Goal: Task Accomplishment & Management: Complete application form

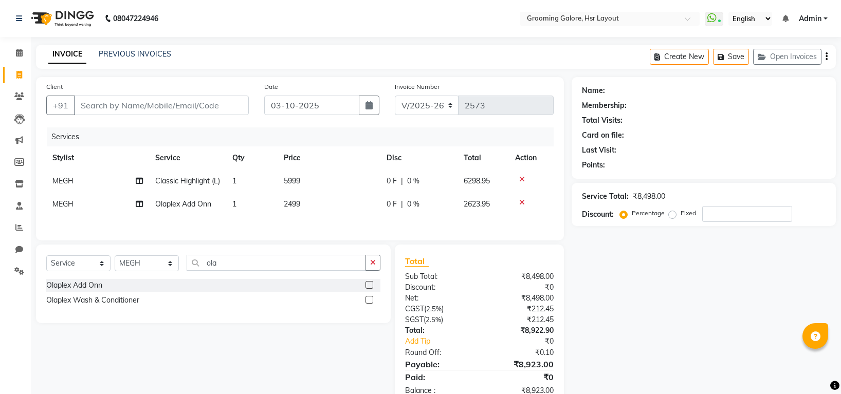
select select "6168"
select select "service"
select select "45579"
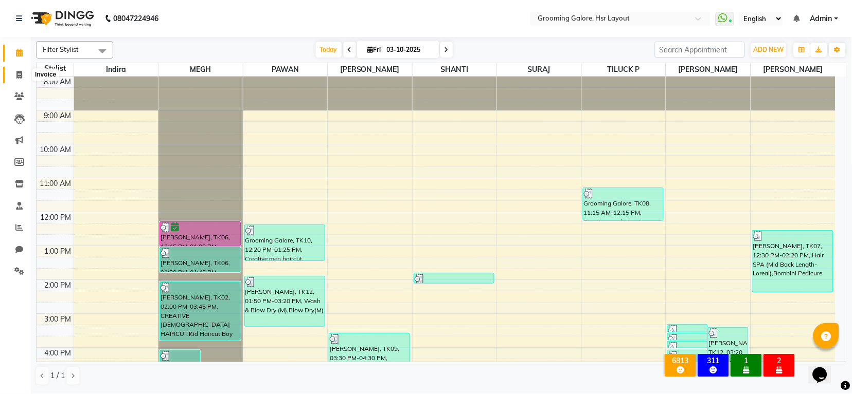
click at [18, 74] on icon at bounding box center [19, 75] width 6 height 8
select select "6168"
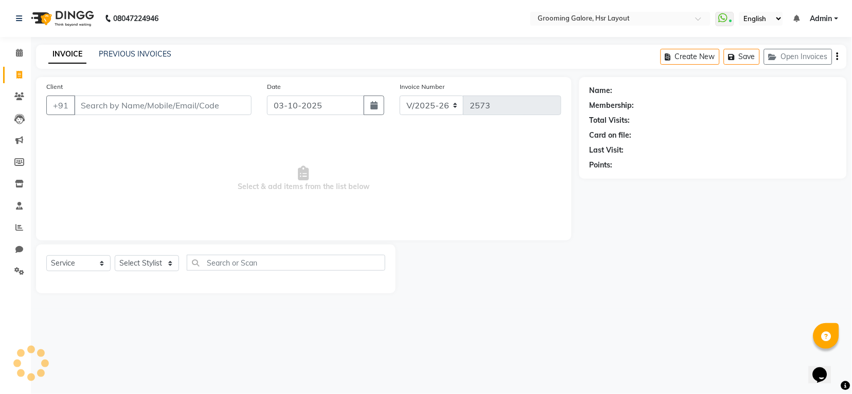
select select "P"
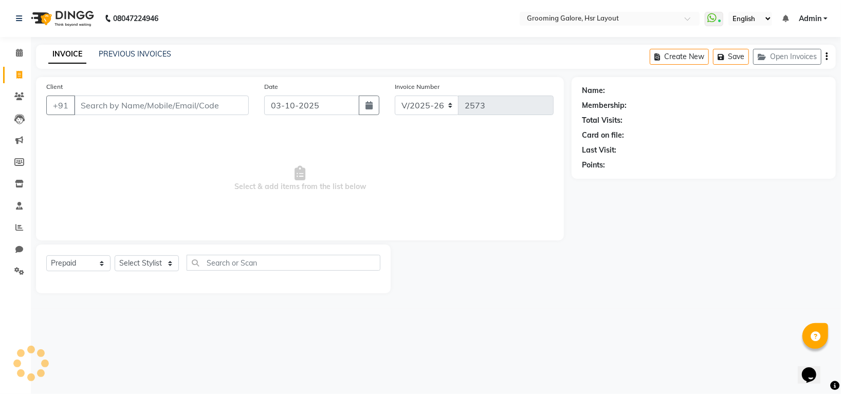
select select "45583"
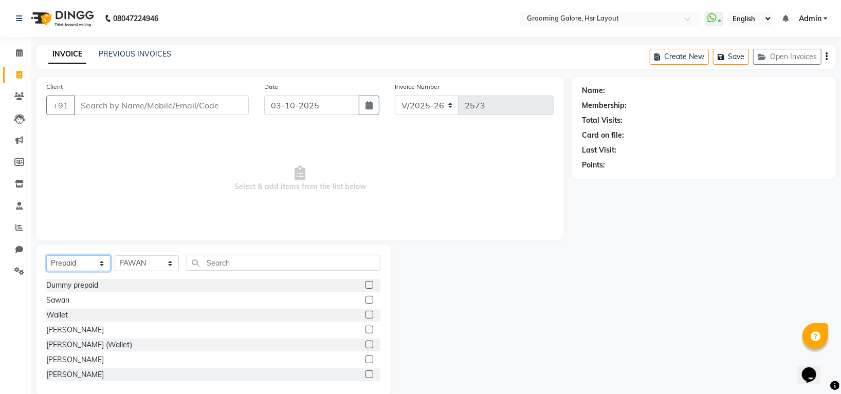
drag, startPoint x: 102, startPoint y: 265, endPoint x: 98, endPoint y: 257, distance: 9.5
click at [102, 265] on select "Select Service Product Membership Package Voucher Prepaid Gift Card" at bounding box center [78, 264] width 64 height 16
select select "service"
click at [46, 256] on select "Select Service Product Membership Package Voucher Prepaid Gift Card" at bounding box center [78, 264] width 64 height 16
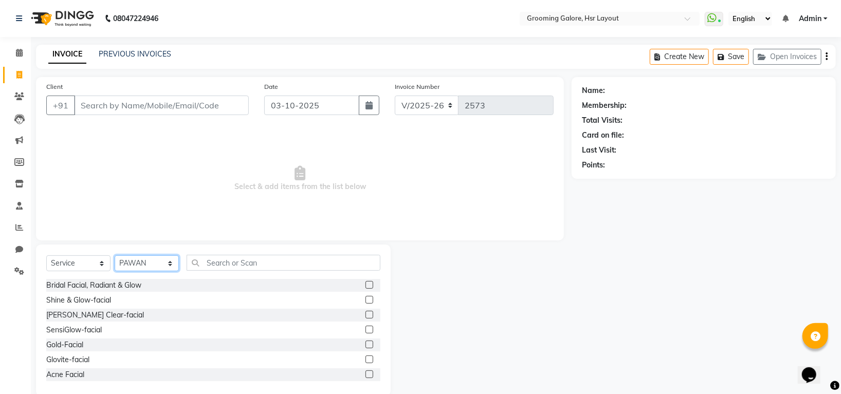
click at [168, 264] on select "Select Stylist Indira MEGH PAWAN [PERSON_NAME] SHANTI [PERSON_NAME] SURAJ TILUC…" at bounding box center [147, 264] width 64 height 16
select select "84298"
click at [115, 256] on select "Select Stylist Indira MEGH PAWAN [PERSON_NAME] SHANTI [PERSON_NAME] SURAJ TILUC…" at bounding box center [147, 264] width 64 height 16
click at [254, 262] on input "text" at bounding box center [284, 263] width 194 height 16
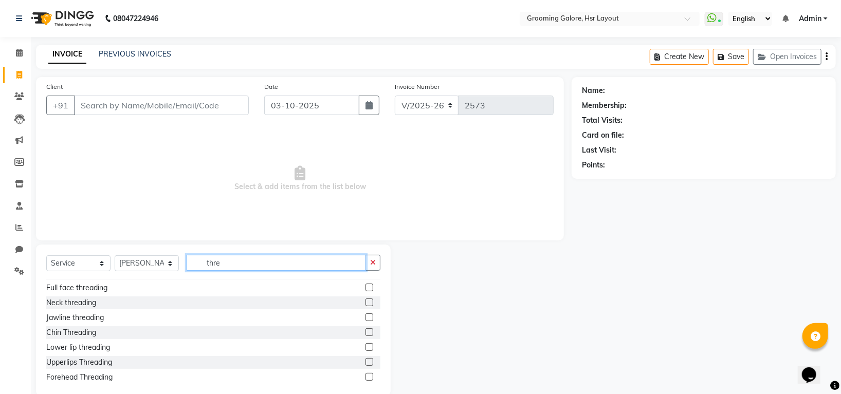
scroll to position [31, 0]
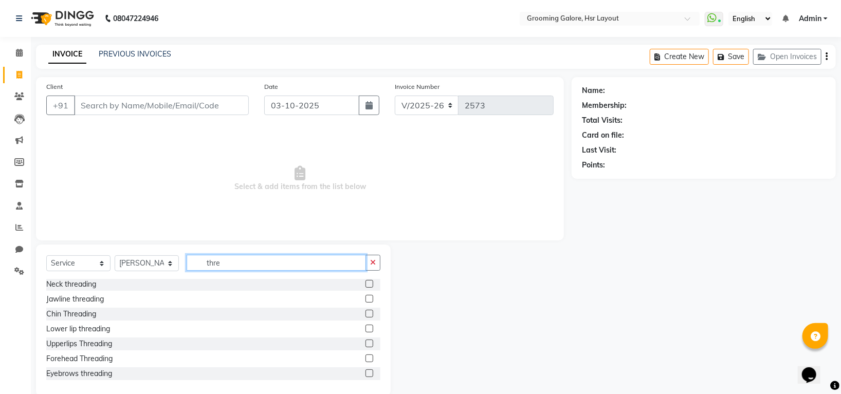
type input "thre"
click at [366, 374] on label at bounding box center [370, 374] width 8 height 8
click at [366, 374] on input "checkbox" at bounding box center [369, 374] width 7 height 7
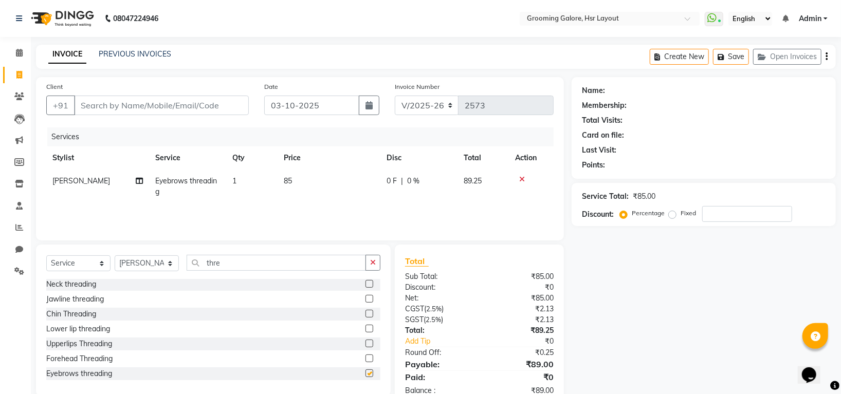
checkbox input "false"
click at [228, 262] on input "thre" at bounding box center [276, 263] width 179 height 16
type input "t"
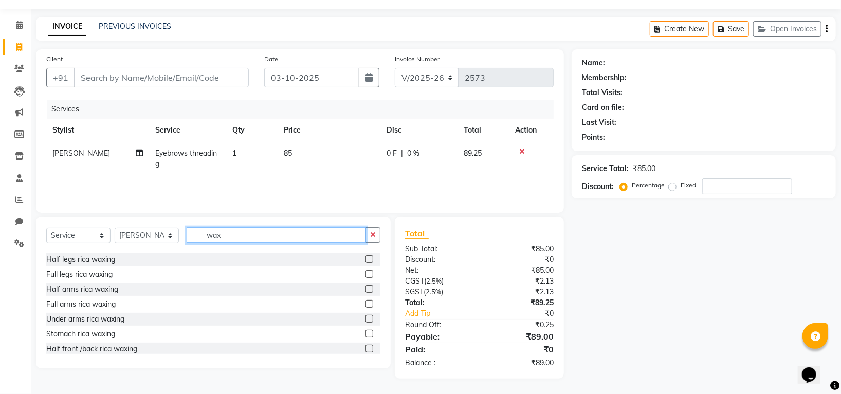
scroll to position [118, 0]
type input "wax"
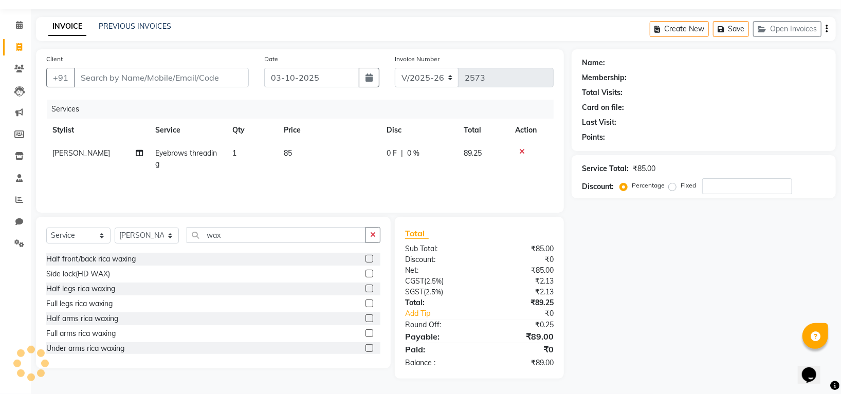
click at [366, 320] on label at bounding box center [370, 319] width 8 height 8
click at [366, 320] on input "checkbox" at bounding box center [369, 319] width 7 height 7
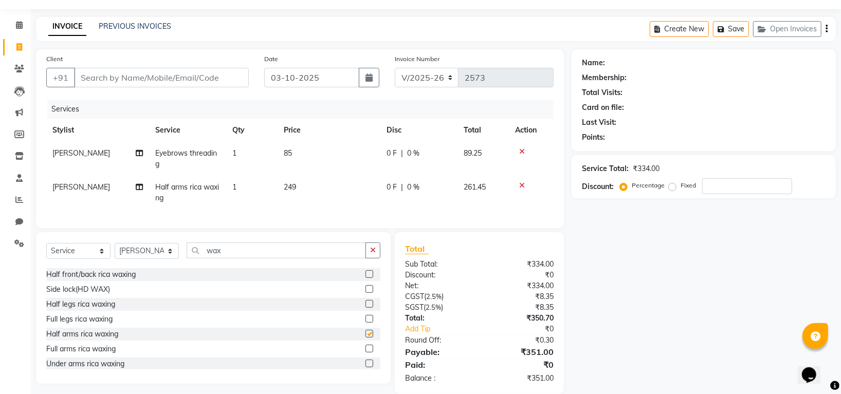
checkbox input "false"
drag, startPoint x: 356, startPoint y: 359, endPoint x: 361, endPoint y: 342, distance: 17.5
click at [366, 353] on label at bounding box center [370, 349] width 8 height 8
click at [366, 353] on input "checkbox" at bounding box center [369, 349] width 7 height 7
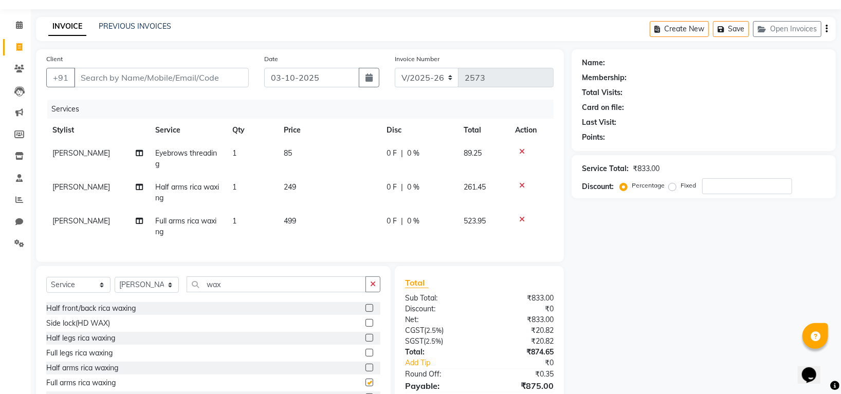
checkbox input "false"
click at [521, 185] on icon at bounding box center [522, 185] width 6 height 7
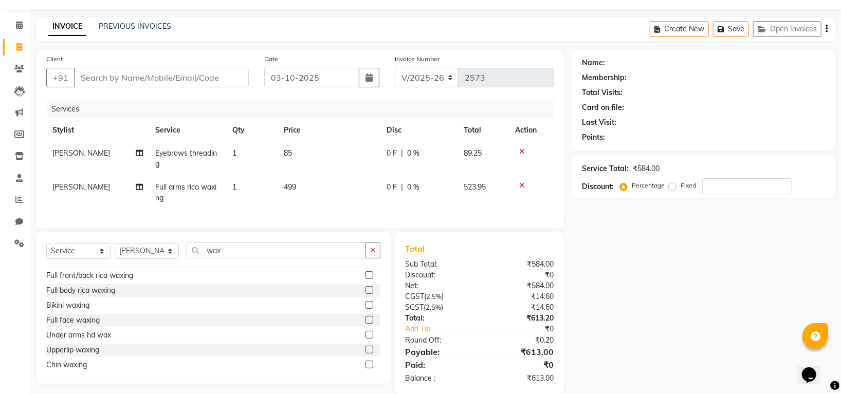
scroll to position [255, 0]
click at [171, 259] on select "Select Stylist Indira MEGH PAWAN [PERSON_NAME] SHANTI [PERSON_NAME] SURAJ TILUC…" at bounding box center [147, 251] width 64 height 16
select select "45585"
click at [115, 254] on select "Select Stylist Indira MEGH PAWAN [PERSON_NAME] SHANTI [PERSON_NAME] SURAJ TILUC…" at bounding box center [147, 251] width 64 height 16
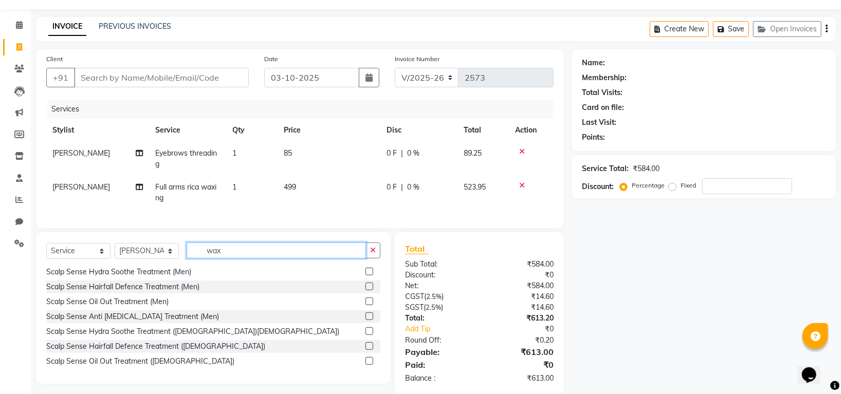
click at [232, 259] on input "wax" at bounding box center [276, 251] width 179 height 16
type input "w"
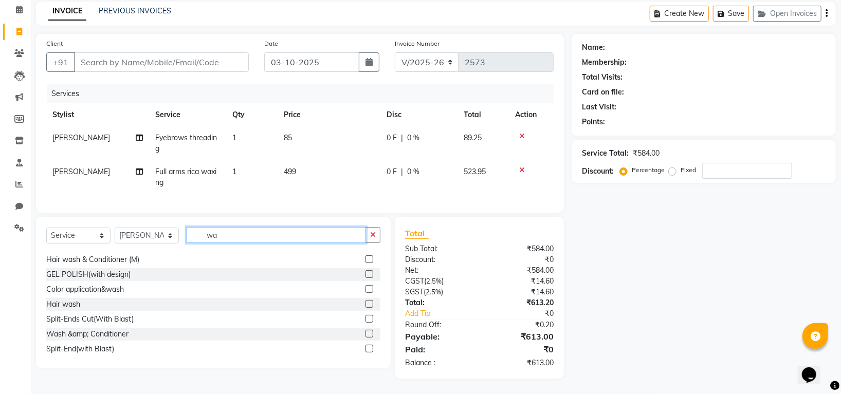
scroll to position [13, 0]
type input "wax"
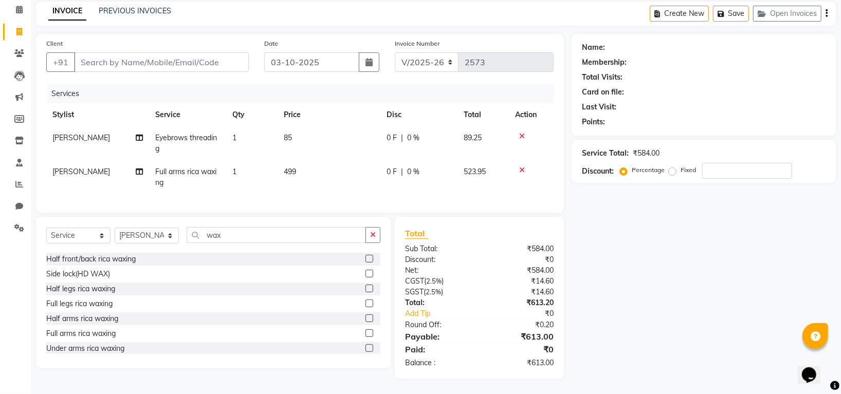
click at [366, 304] on label at bounding box center [370, 304] width 8 height 8
click at [366, 304] on input "checkbox" at bounding box center [369, 304] width 7 height 7
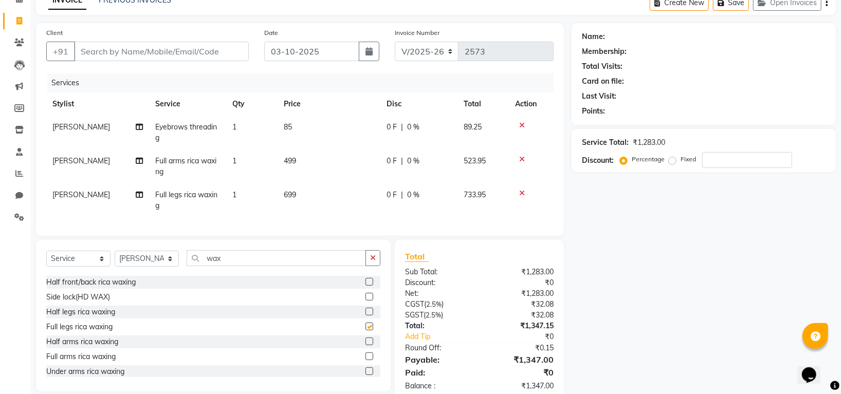
checkbox input "false"
click at [243, 266] on input "wax" at bounding box center [276, 258] width 179 height 16
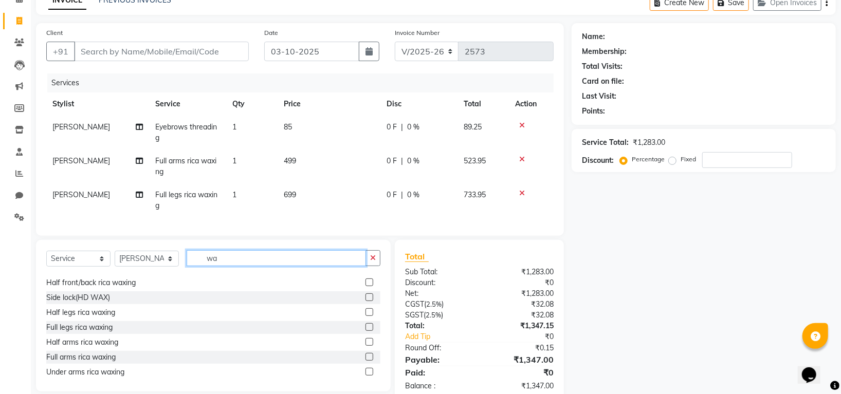
type input "w"
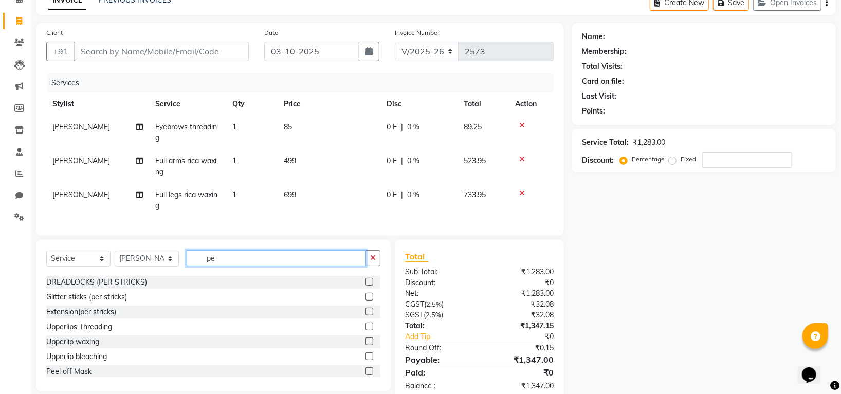
scroll to position [0, 0]
type input "ped"
click at [366, 299] on label at bounding box center [370, 296] width 8 height 8
click at [366, 299] on input "checkbox" at bounding box center [369, 296] width 7 height 7
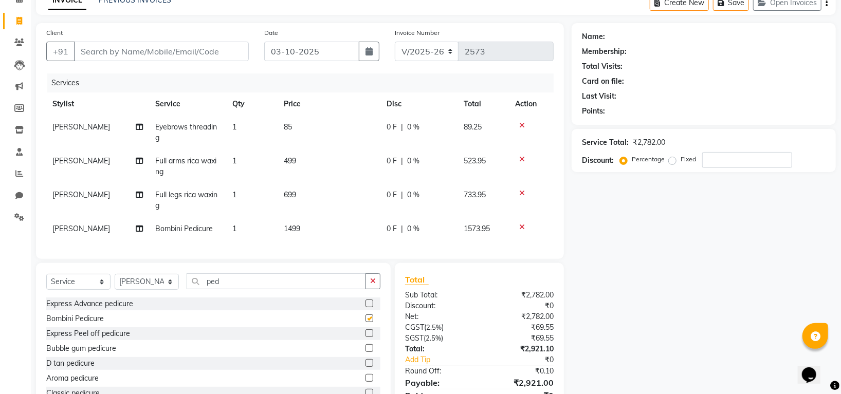
checkbox input "false"
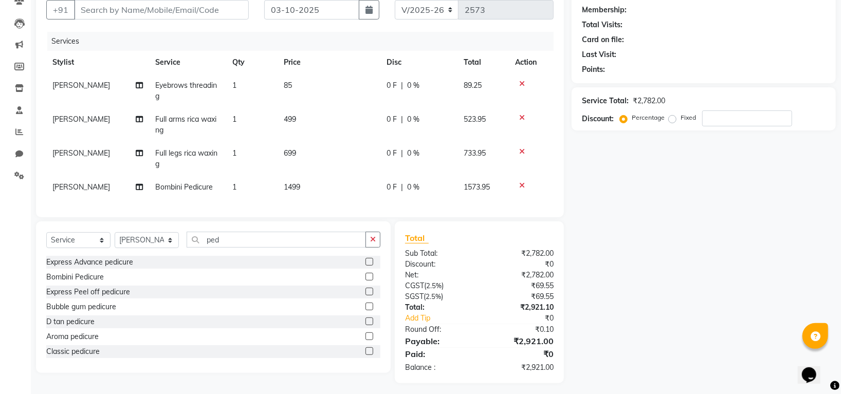
scroll to position [111, 0]
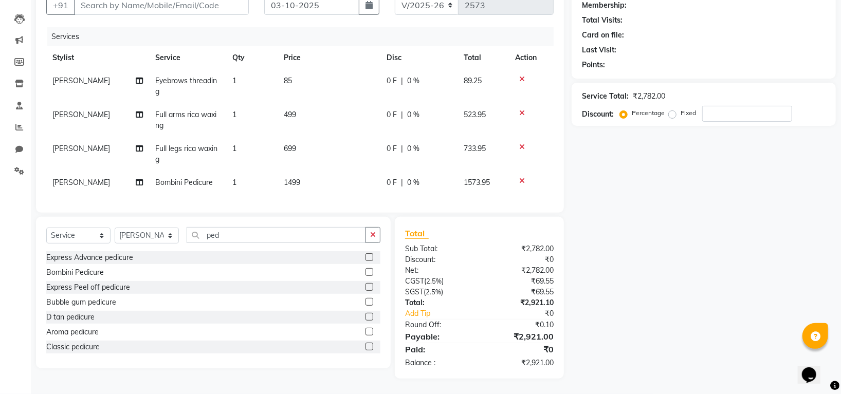
click at [292, 76] on span "85" at bounding box center [288, 80] width 8 height 9
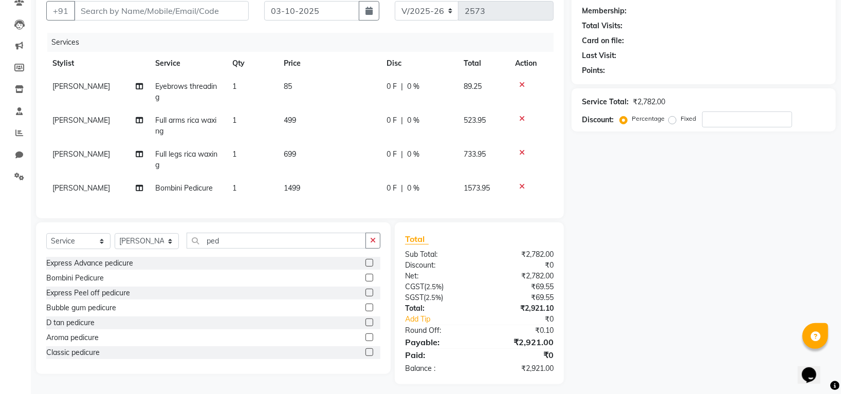
select select "84298"
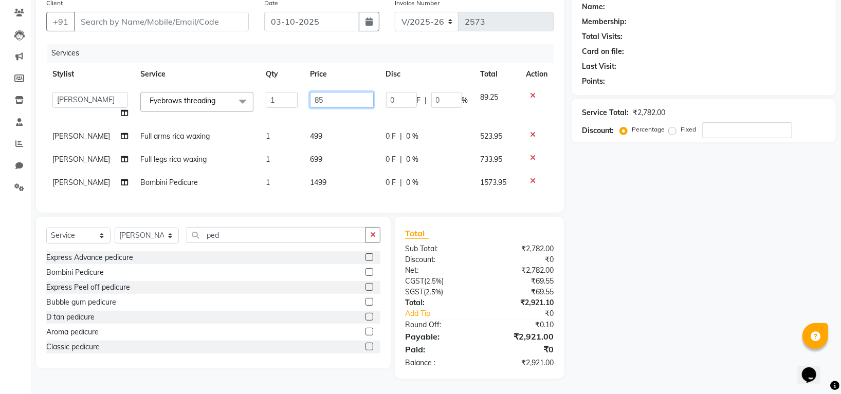
click at [324, 92] on input "85" at bounding box center [342, 100] width 64 height 16
type input "8"
type input "99"
click at [592, 208] on div "Name: Membership: Total Visits: Card on file: Last Visit: Points: Service Total…" at bounding box center [708, 186] width 272 height 386
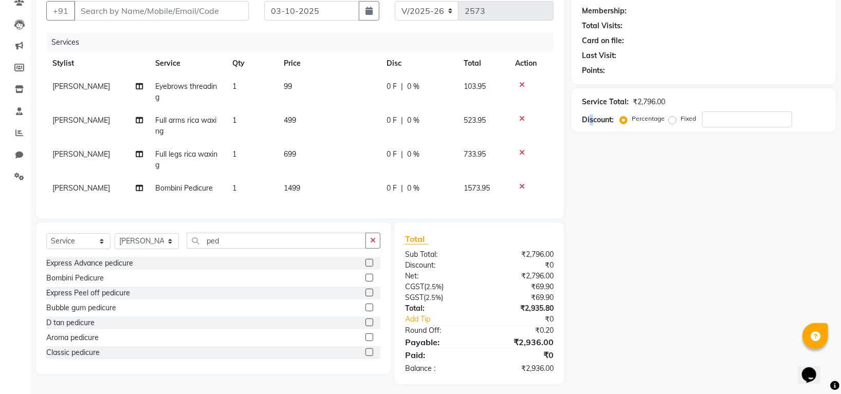
scroll to position [111, 0]
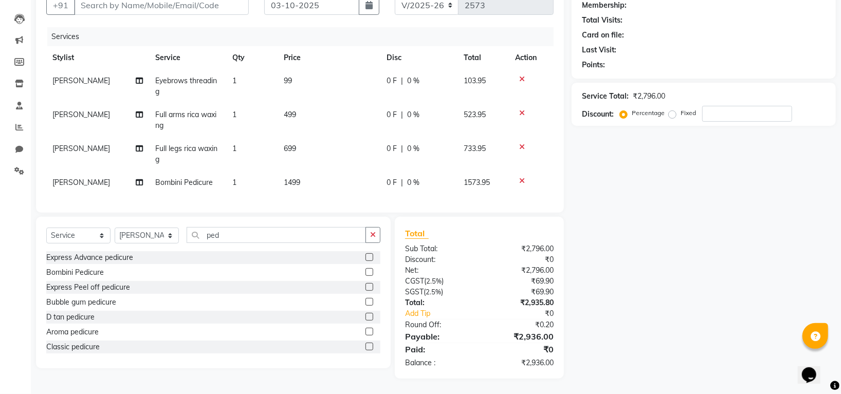
click at [524, 76] on icon at bounding box center [522, 79] width 6 height 7
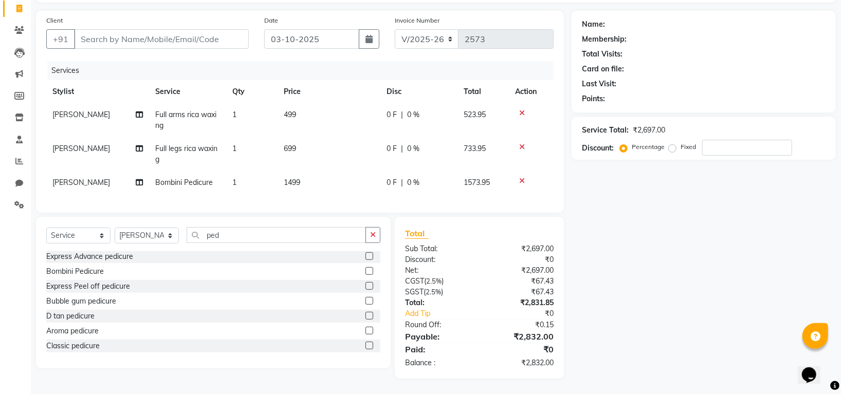
scroll to position [0, 0]
click at [234, 233] on input "ped" at bounding box center [276, 235] width 179 height 16
click at [168, 235] on select "Select Stylist Indira MEGH PAWAN [PERSON_NAME] SHANTI [PERSON_NAME] SURAJ TILUC…" at bounding box center [147, 236] width 64 height 16
select select "84298"
click at [115, 228] on select "Select Stylist Indira MEGH PAWAN [PERSON_NAME] SHANTI [PERSON_NAME] SURAJ TILUC…" at bounding box center [147, 236] width 64 height 16
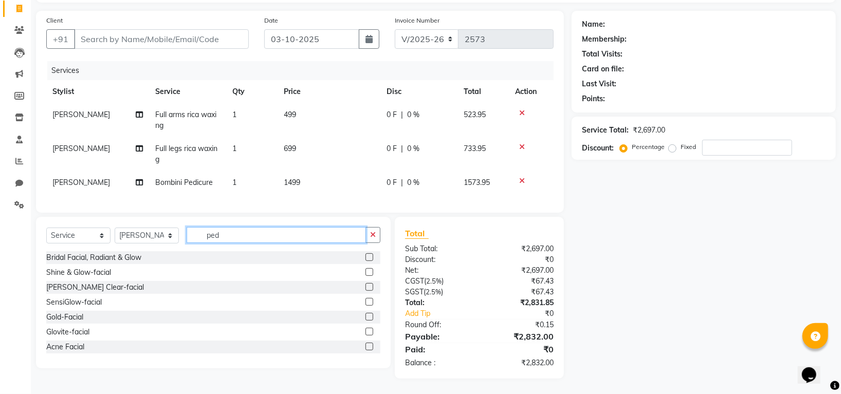
click at [239, 232] on input "ped" at bounding box center [276, 235] width 179 height 16
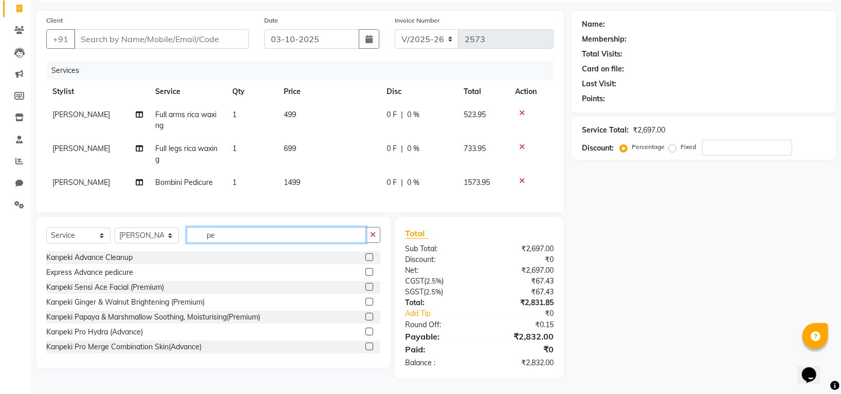
type input "p"
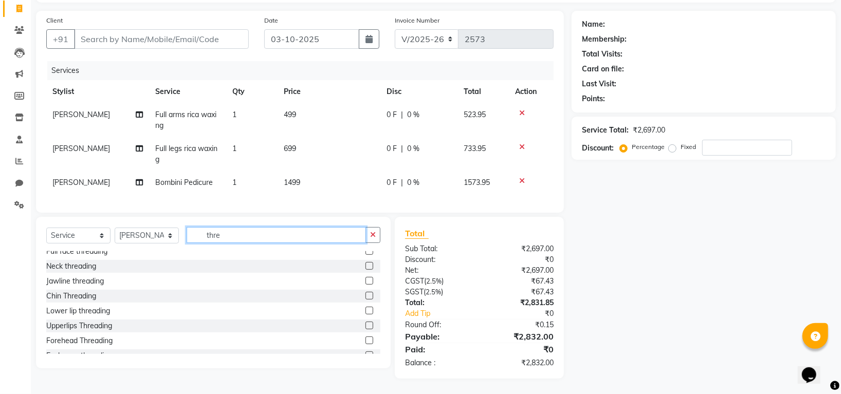
scroll to position [31, 0]
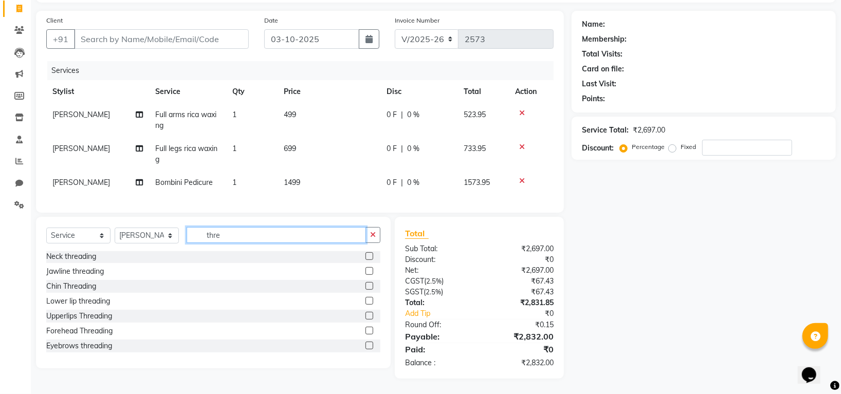
type input "thre"
click at [366, 346] on label at bounding box center [370, 346] width 8 height 8
click at [366, 346] on input "checkbox" at bounding box center [369, 346] width 7 height 7
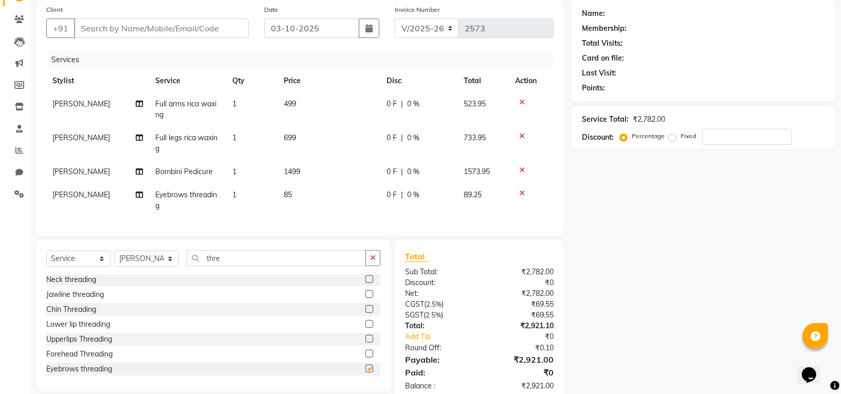
checkbox input "false"
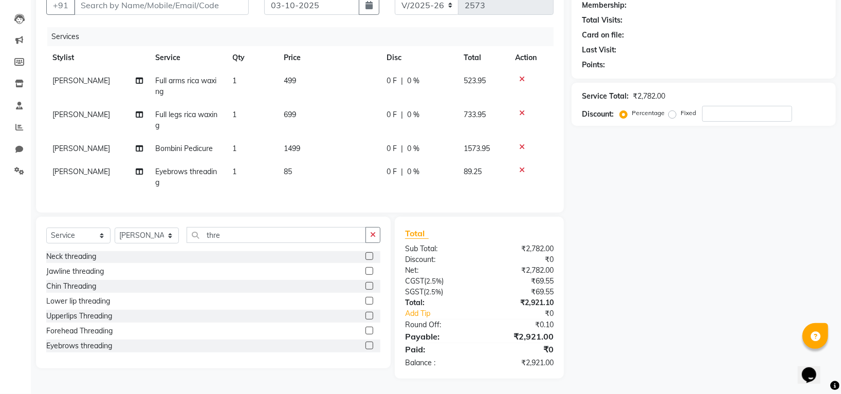
click at [292, 167] on span "85" at bounding box center [288, 171] width 8 height 9
select select "84298"
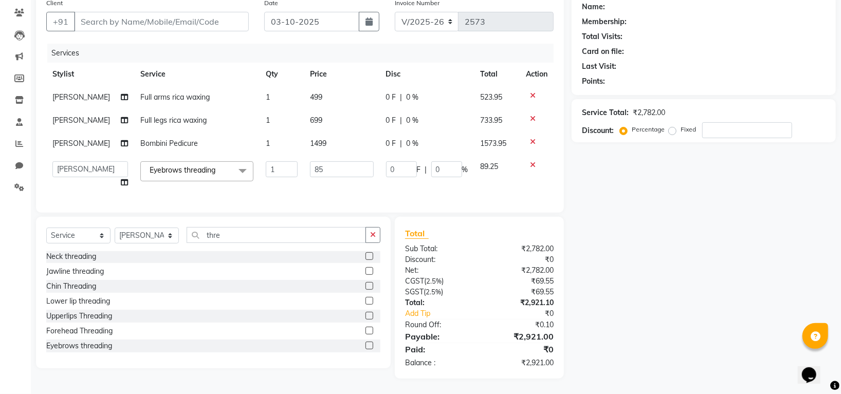
scroll to position [95, 0]
click at [320, 161] on input "85" at bounding box center [342, 169] width 64 height 16
type input "89"
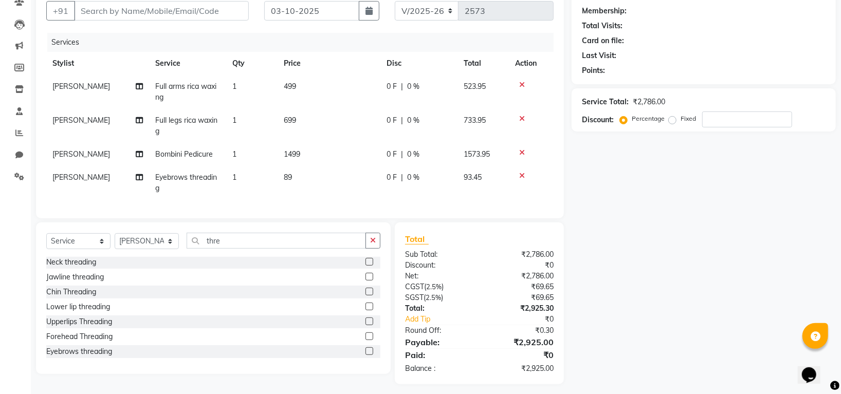
click at [656, 245] on div "Name: Membership: Total Visits: Card on file: Last Visit: Points: Service Total…" at bounding box center [708, 184] width 272 height 402
click at [296, 179] on td "89" at bounding box center [329, 183] width 103 height 34
select select "84298"
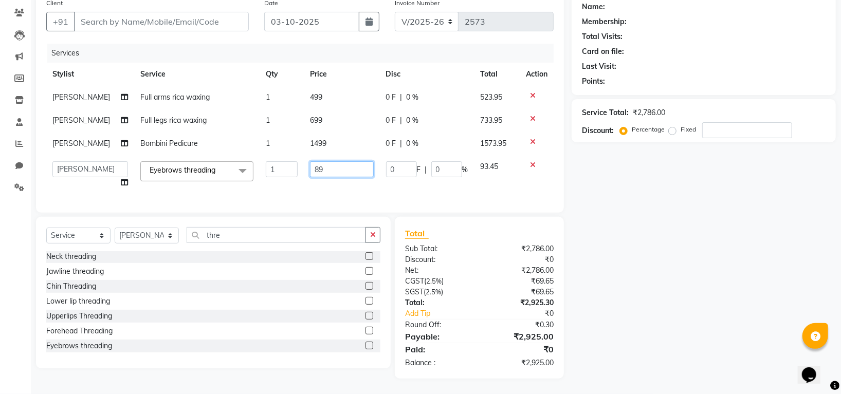
click at [323, 161] on input "89" at bounding box center [342, 169] width 64 height 16
type input "8"
type input "95"
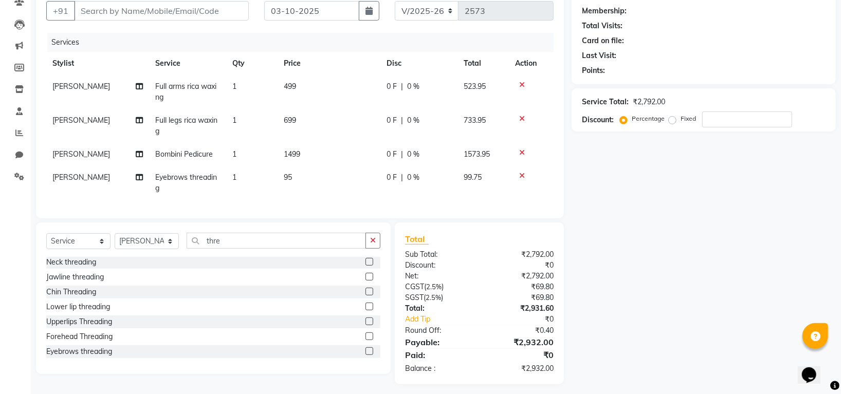
click at [630, 226] on div "Name: Membership: Total Visits: Card on file: Last Visit: Points: Service Total…" at bounding box center [708, 184] width 272 height 402
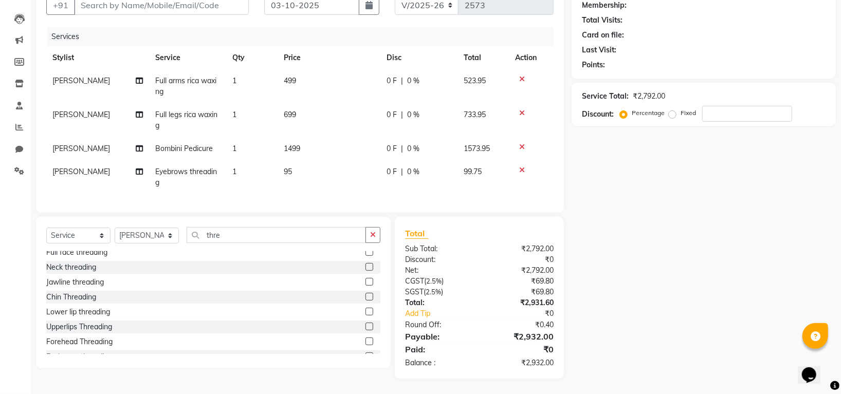
scroll to position [31, 0]
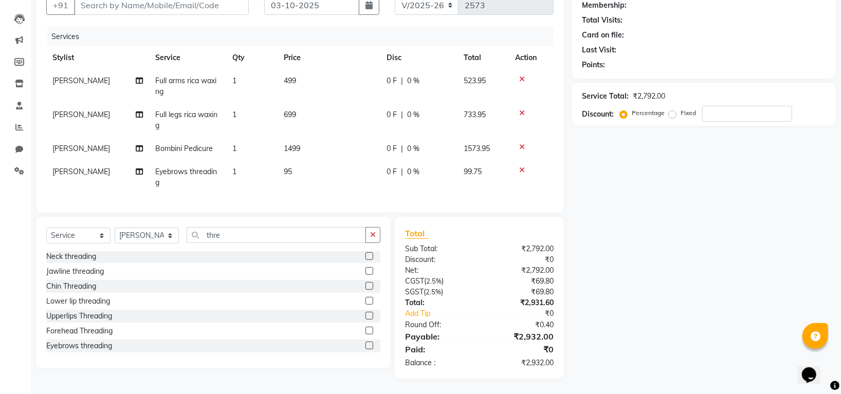
click at [146, 343] on div "Eyebrows threading" at bounding box center [213, 346] width 334 height 13
drag, startPoint x: 233, startPoint y: 238, endPoint x: 239, endPoint y: 237, distance: 5.7
click at [237, 237] on input "thre" at bounding box center [276, 235] width 179 height 16
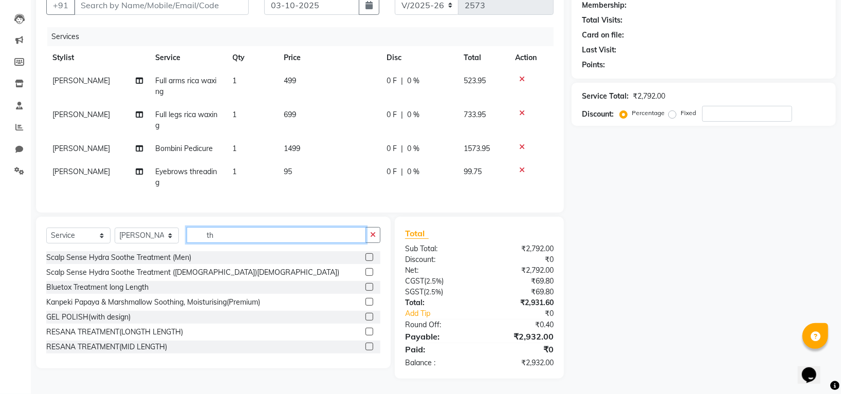
type input "t"
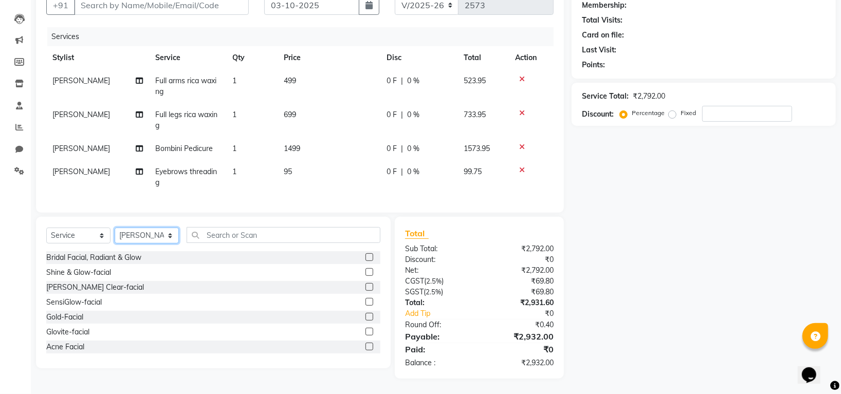
click at [171, 238] on select "Select Stylist Indira MEGH PAWAN [PERSON_NAME] SHANTI [PERSON_NAME] SURAJ TILUC…" at bounding box center [147, 236] width 64 height 16
select select "45585"
click at [115, 228] on select "Select Stylist Indira MEGH PAWAN [PERSON_NAME] SHANTI [PERSON_NAME] SURAJ TILUC…" at bounding box center [147, 236] width 64 height 16
click at [276, 233] on input "text" at bounding box center [284, 235] width 194 height 16
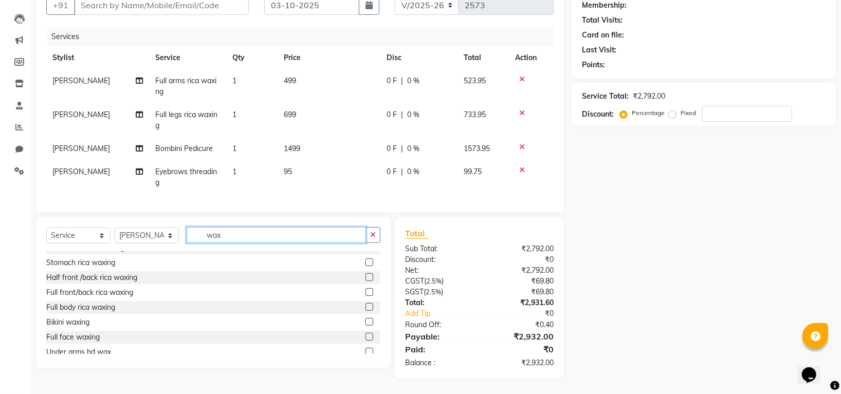
scroll to position [186, 0]
type input "wax"
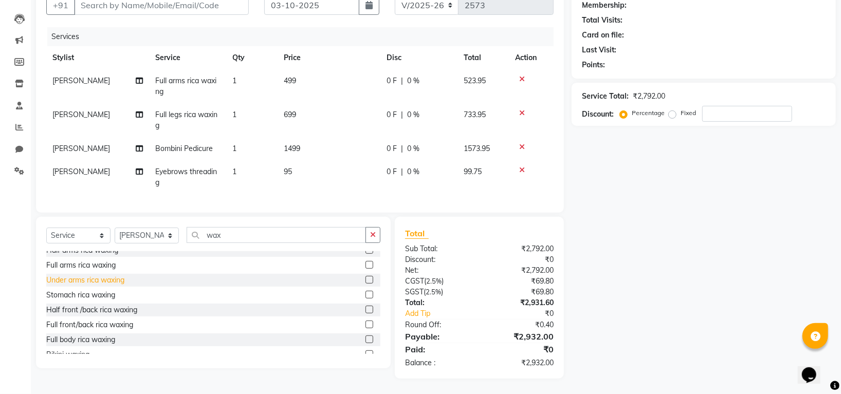
click at [120, 282] on div "Under arms rica waxing" at bounding box center [85, 280] width 78 height 11
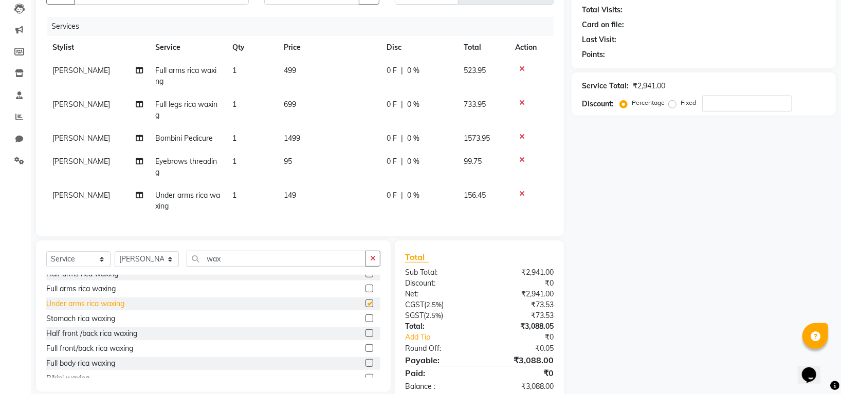
checkbox input "false"
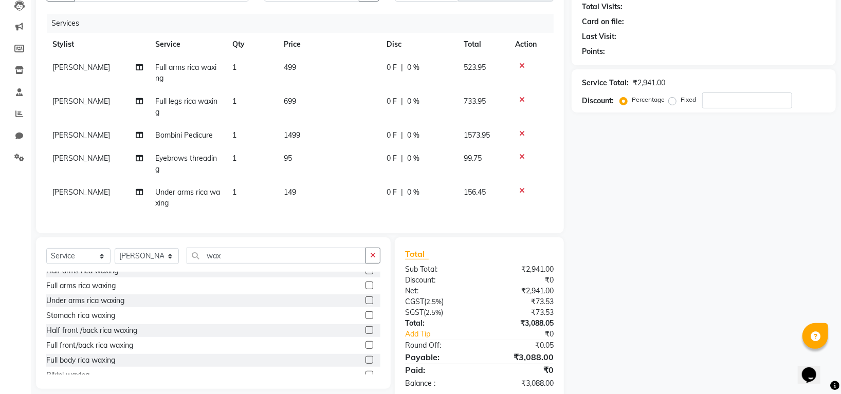
scroll to position [145, 0]
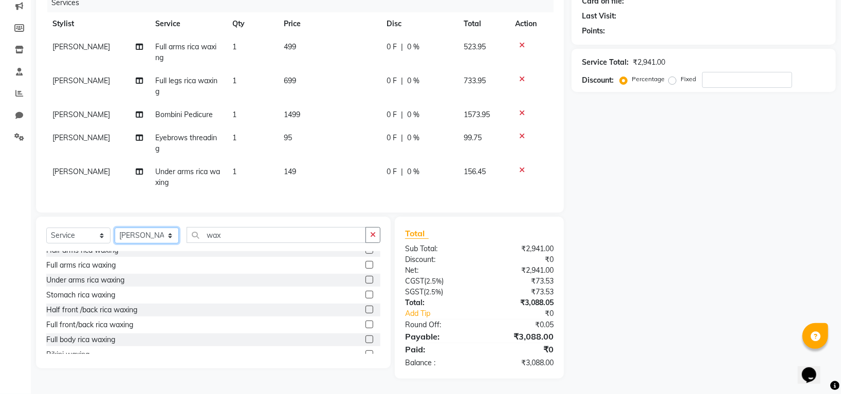
click at [170, 237] on select "Select Stylist Indira MEGH PAWAN [PERSON_NAME] SHANTI [PERSON_NAME] SURAJ TILUC…" at bounding box center [147, 236] width 64 height 16
select select "84298"
click at [115, 228] on select "Select Stylist Indira MEGH PAWAN [PERSON_NAME] SHANTI [PERSON_NAME] SURAJ TILUC…" at bounding box center [147, 236] width 64 height 16
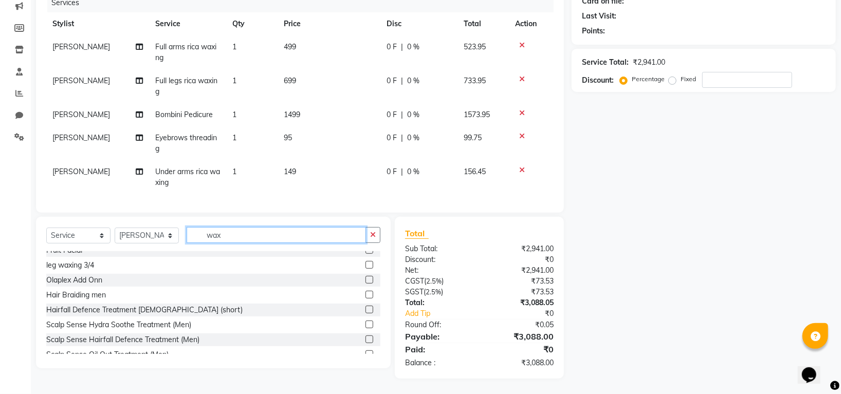
click at [251, 235] on input "wax" at bounding box center [276, 235] width 179 height 16
type input "w"
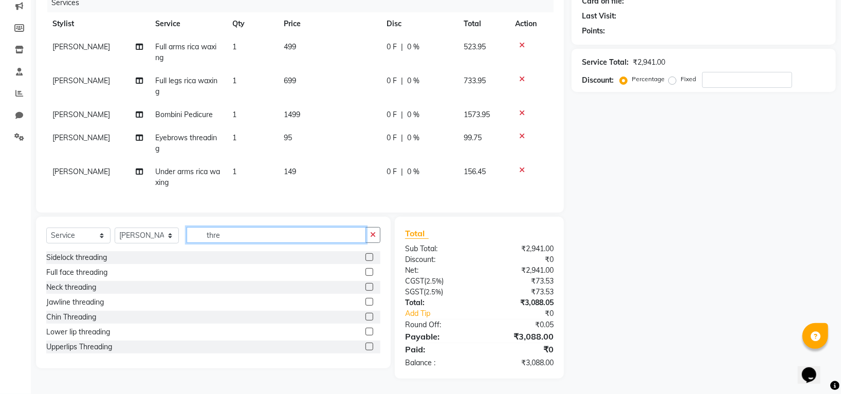
type input "thre"
click at [366, 348] on label at bounding box center [370, 347] width 8 height 8
click at [366, 348] on input "checkbox" at bounding box center [369, 347] width 7 height 7
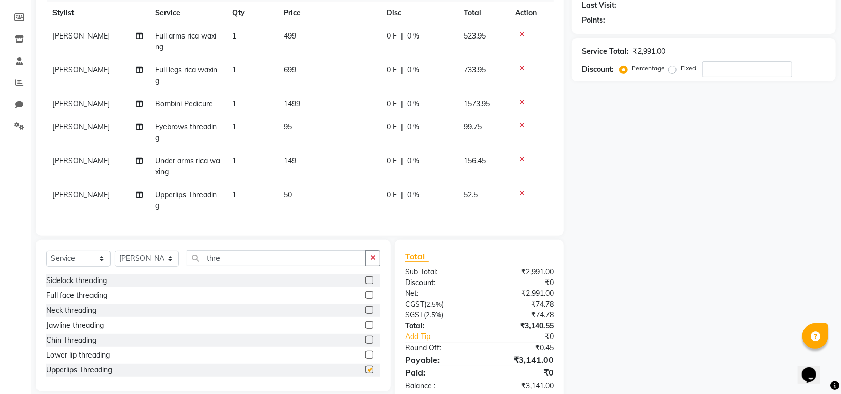
checkbox input "false"
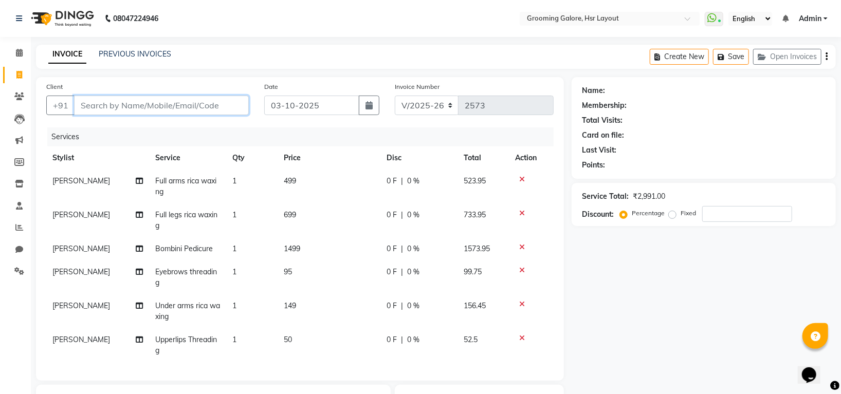
click at [223, 106] on input "Client" at bounding box center [161, 106] width 175 height 20
click at [76, 103] on input "Client" at bounding box center [161, 106] width 175 height 20
type input "9"
type input "0"
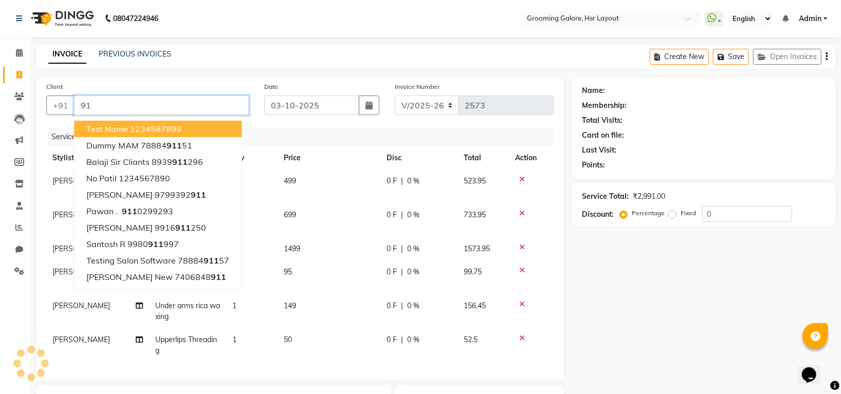
type input "9"
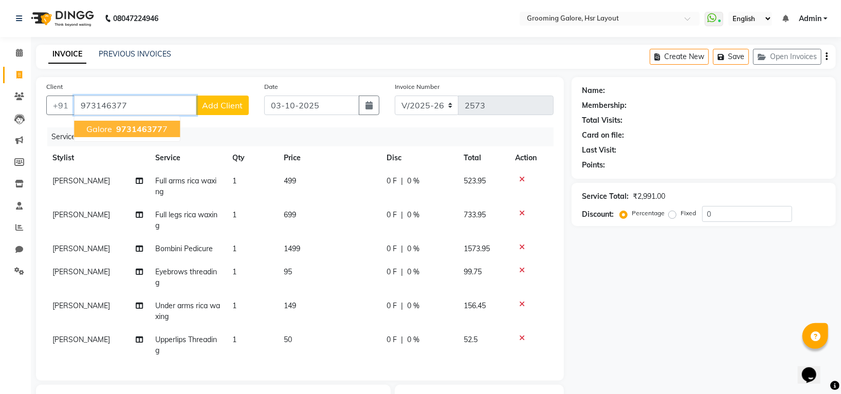
click at [121, 130] on span "973146377" at bounding box center [139, 129] width 46 height 10
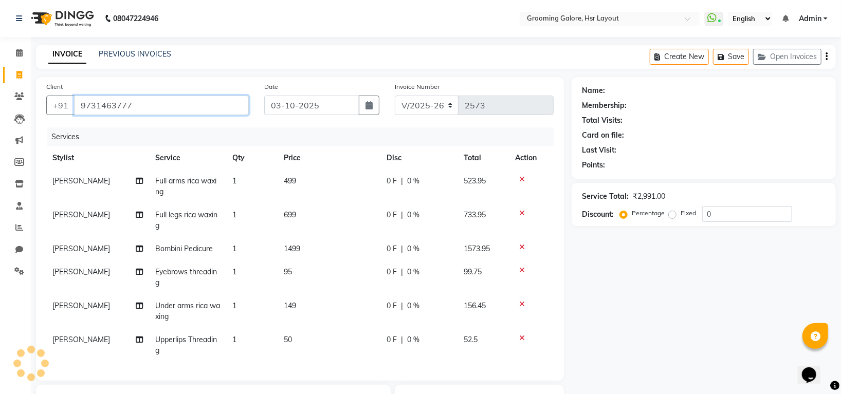
type input "9731463777"
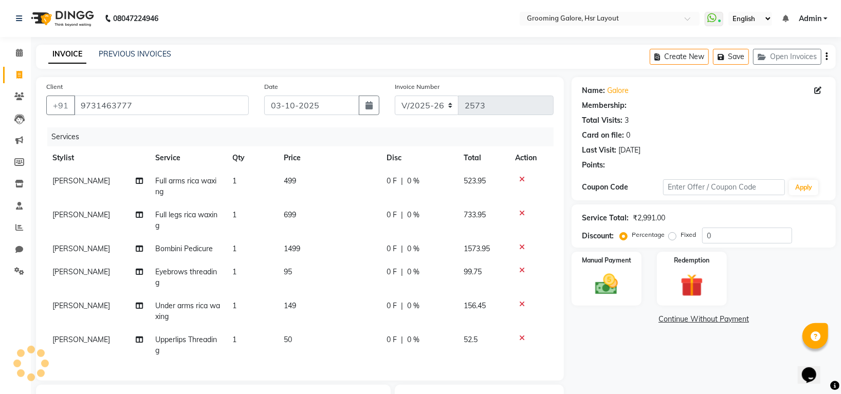
select select "1: Object"
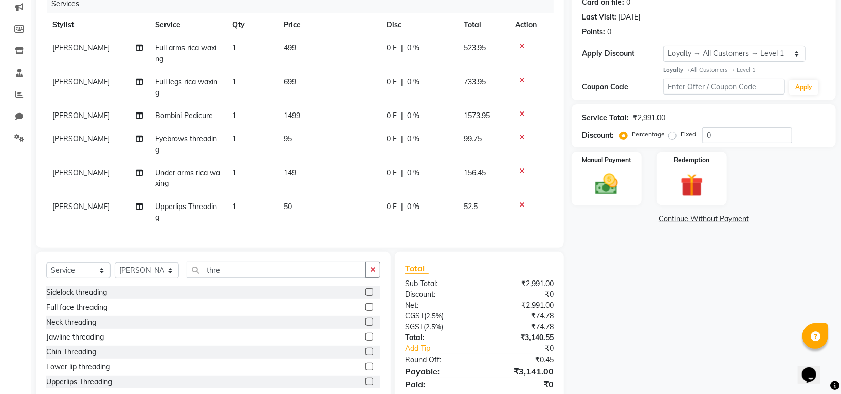
scroll to position [137, 0]
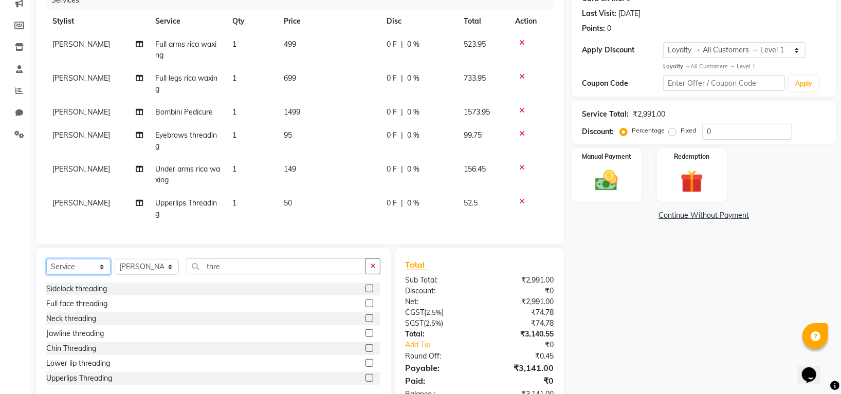
click at [87, 275] on select "Select Service Product Membership Package Voucher Prepaid Gift Card" at bounding box center [78, 267] width 64 height 16
click at [165, 275] on select "Select Stylist Indira MEGH PAWAN [PERSON_NAME] SHANTI [PERSON_NAME] SURAJ TILUC…" at bounding box center [147, 267] width 64 height 16
click at [146, 275] on select "Select Stylist Indira MEGH PAWAN [PERSON_NAME] SHANTI [PERSON_NAME] SURAJ TILUC…" at bounding box center [147, 267] width 64 height 16
click at [231, 275] on input "thre" at bounding box center [276, 267] width 179 height 16
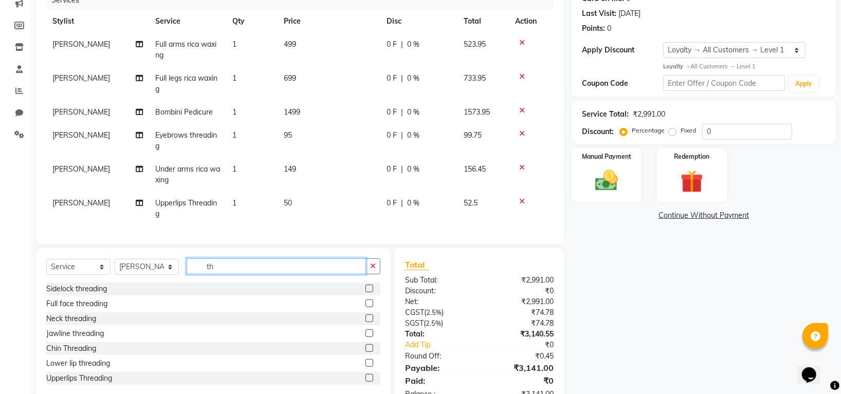
type input "t"
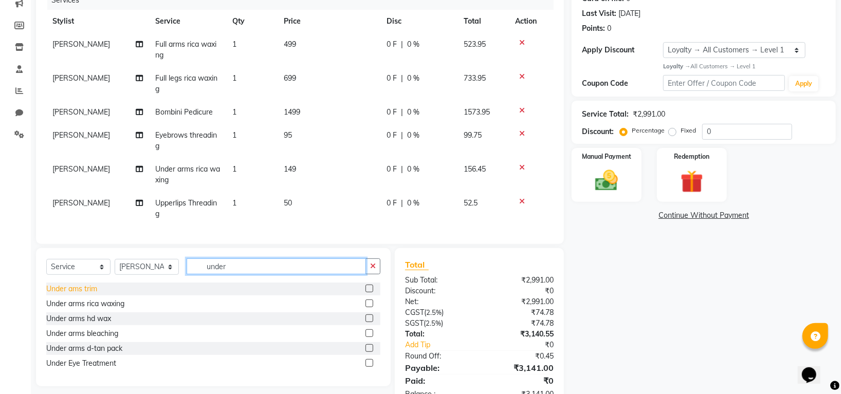
type input "under"
click at [84, 295] on div "Under ams trim" at bounding box center [71, 289] width 51 height 11
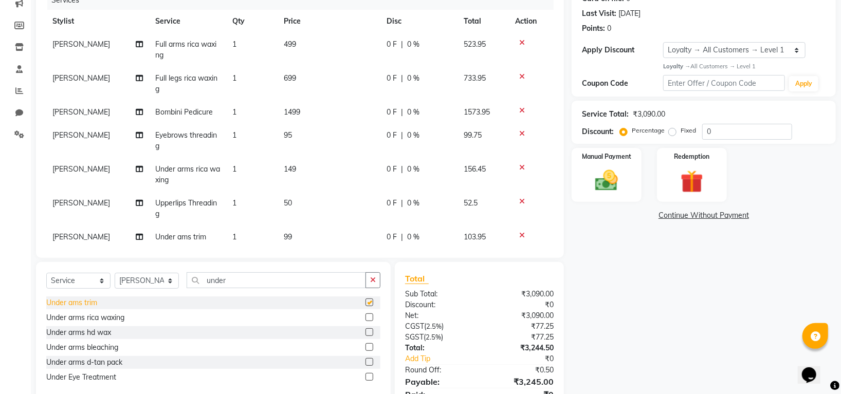
checkbox input "false"
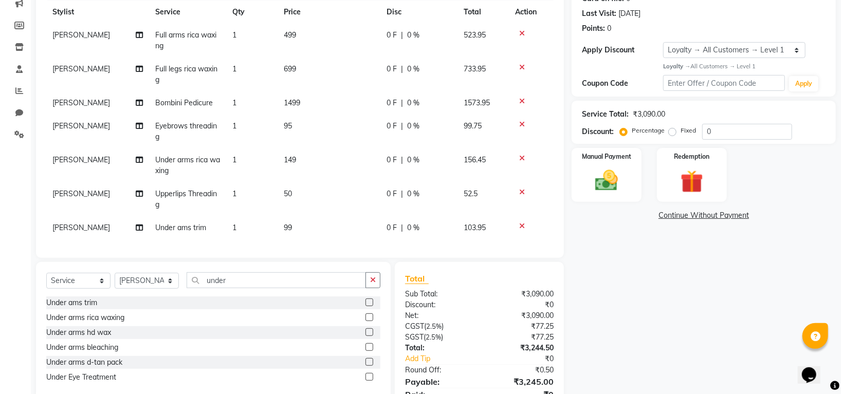
scroll to position [19, 0]
click at [521, 223] on icon at bounding box center [522, 226] width 6 height 7
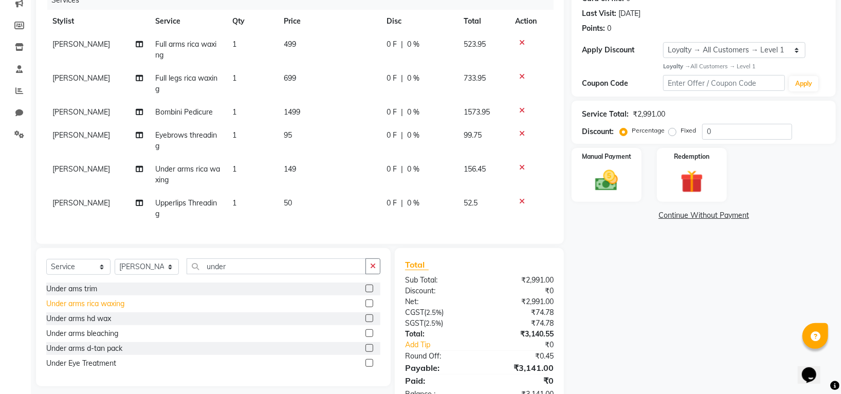
click at [92, 303] on div "Under arms rica waxing" at bounding box center [85, 304] width 78 height 11
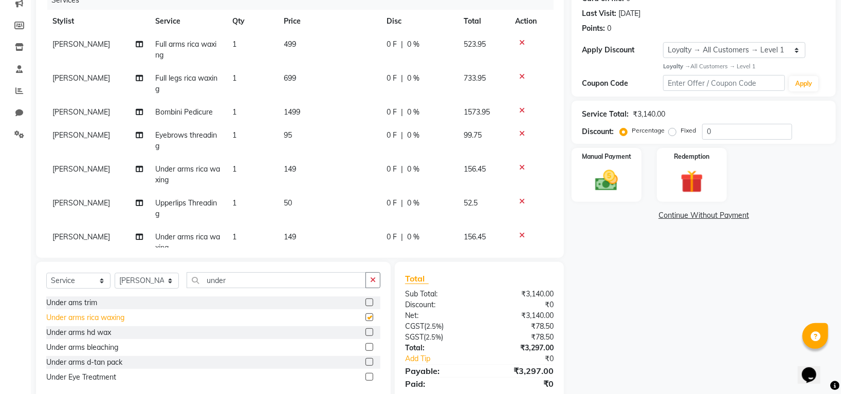
checkbox input "false"
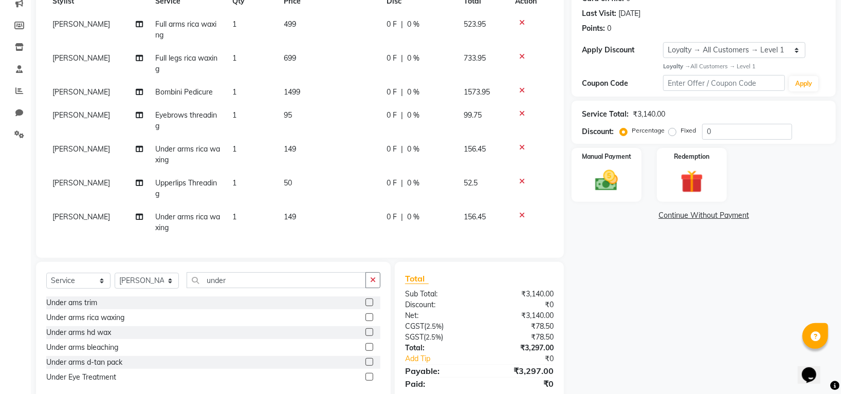
scroll to position [30, 0]
click at [291, 212] on span "149" at bounding box center [290, 216] width 12 height 9
select select "84298"
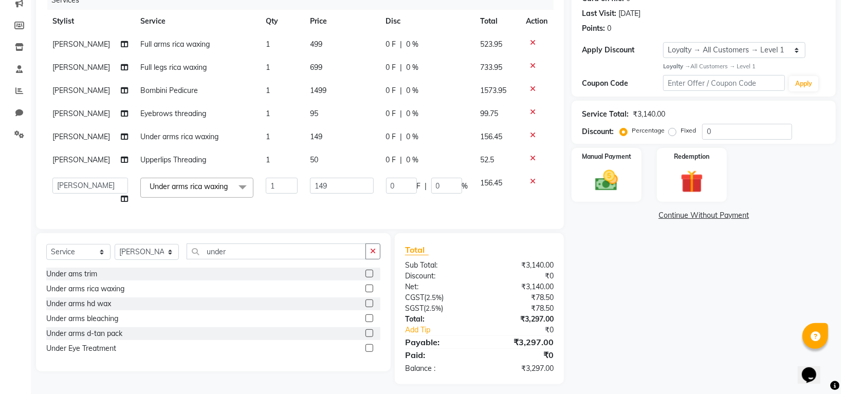
scroll to position [0, 0]
click at [328, 185] on input "149" at bounding box center [342, 186] width 64 height 16
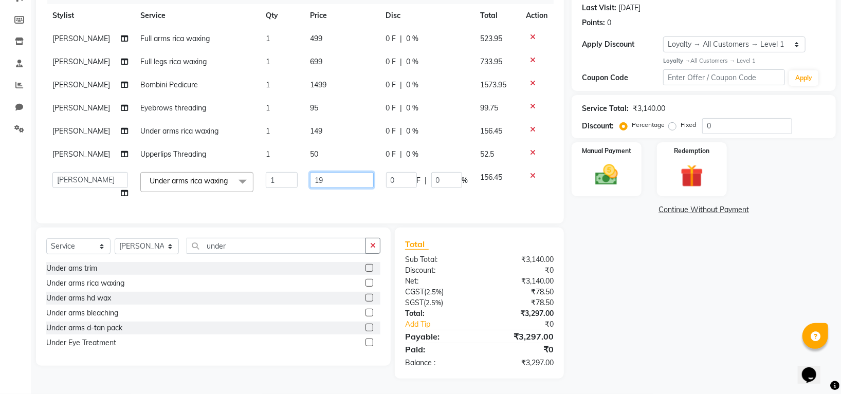
type input "1"
click at [533, 160] on tbody "Simran Full arms rica waxing 1 499 0 F | 0 % 523.95 RESHMI Full legs rica waxin…" at bounding box center [300, 116] width 508 height 178
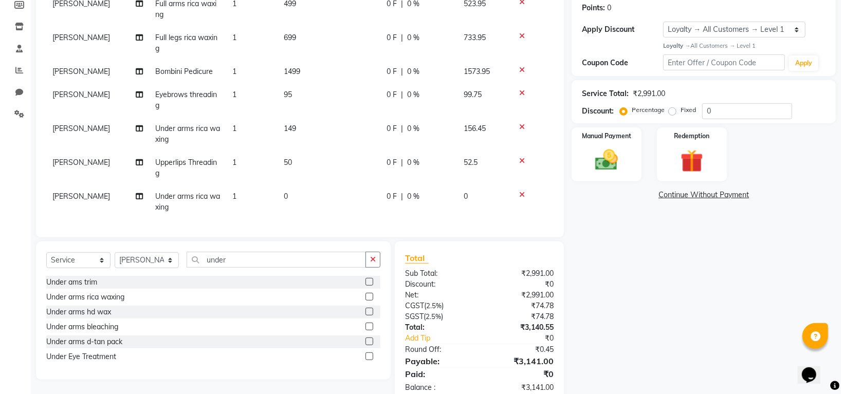
scroll to position [183, 0]
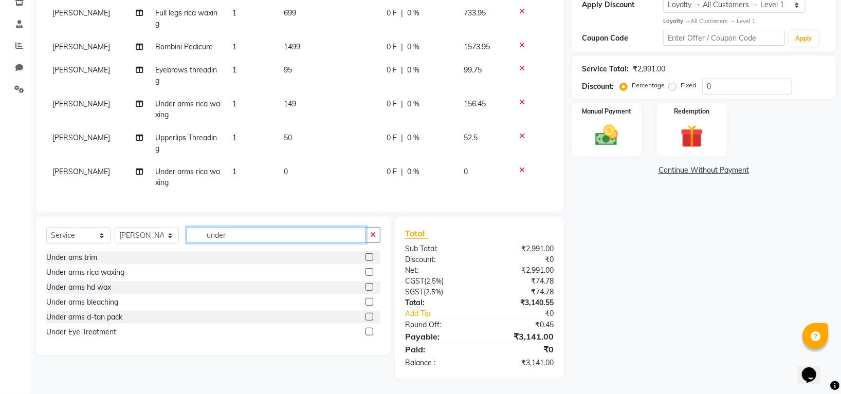
click at [238, 238] on input "under" at bounding box center [276, 235] width 179 height 16
click at [107, 303] on div "Under arms bleaching" at bounding box center [82, 302] width 72 height 11
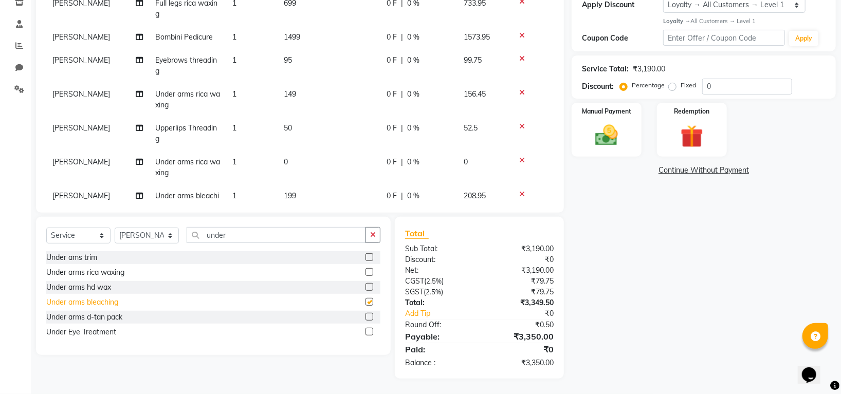
checkbox input "false"
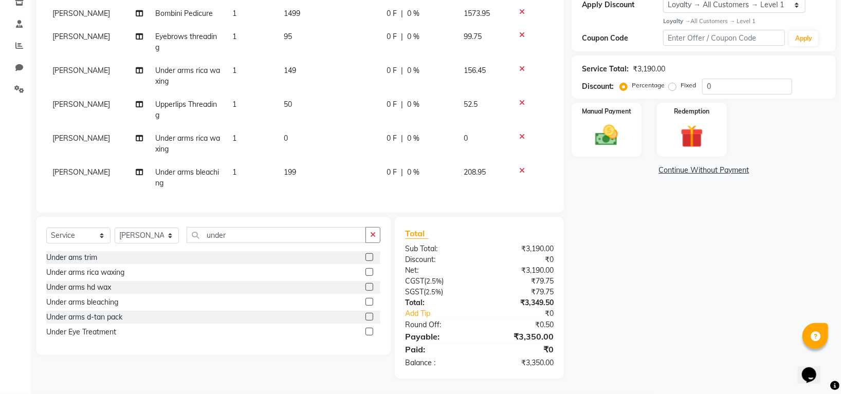
scroll to position [64, 0]
click at [295, 167] on span "199" at bounding box center [290, 171] width 12 height 9
select select "84298"
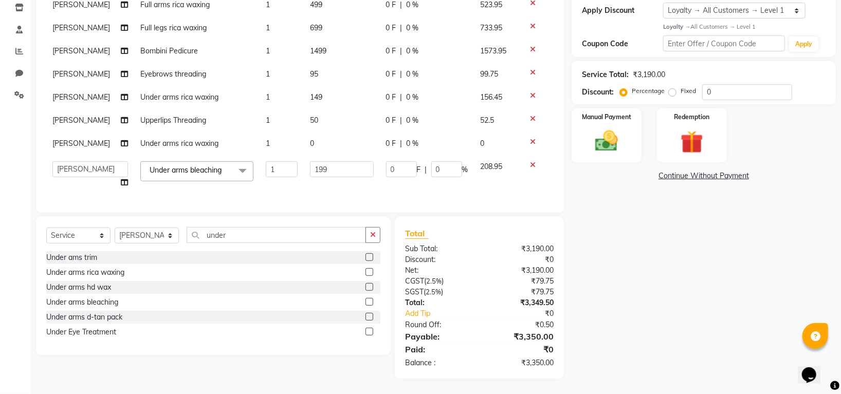
scroll to position [176, 0]
click at [325, 164] on input "199" at bounding box center [342, 169] width 64 height 16
type input "180"
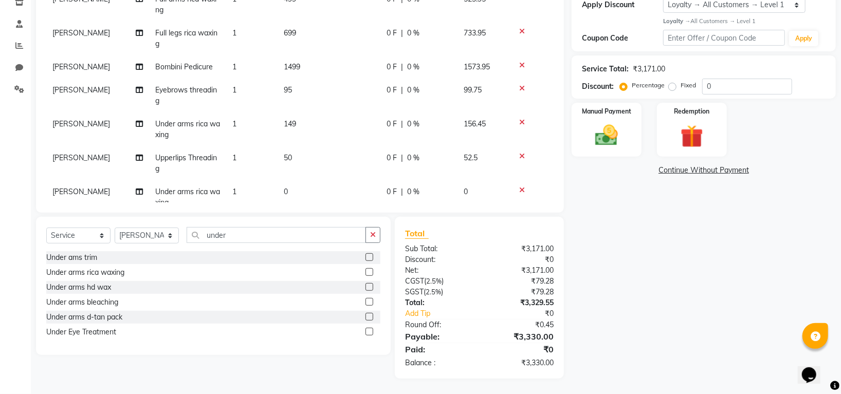
click at [620, 288] on div "Name: Galore Membership: No Active Membership Total Visits: 3 Card on file: 0 L…" at bounding box center [708, 137] width 272 height 484
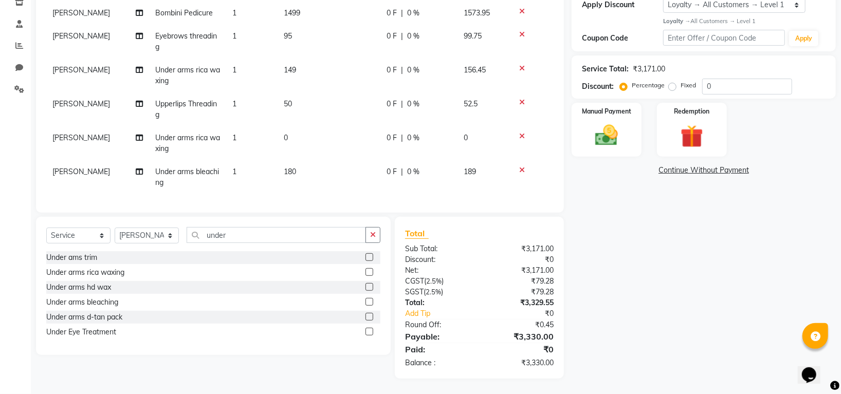
click at [297, 160] on td "180" at bounding box center [329, 177] width 103 height 34
select select "84298"
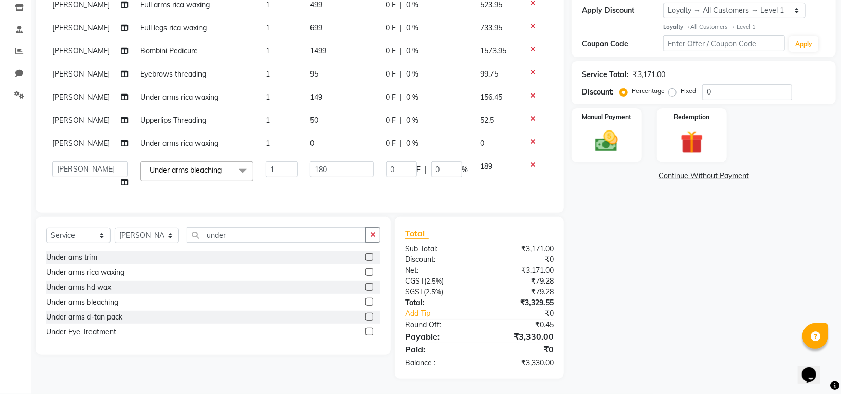
scroll to position [183, 0]
click at [327, 170] on input "180" at bounding box center [342, 169] width 64 height 16
type input "190"
click at [596, 351] on div "Name: Galore Membership: No Active Membership Total Visits: 3 Card on file: 0 L…" at bounding box center [708, 140] width 272 height 478
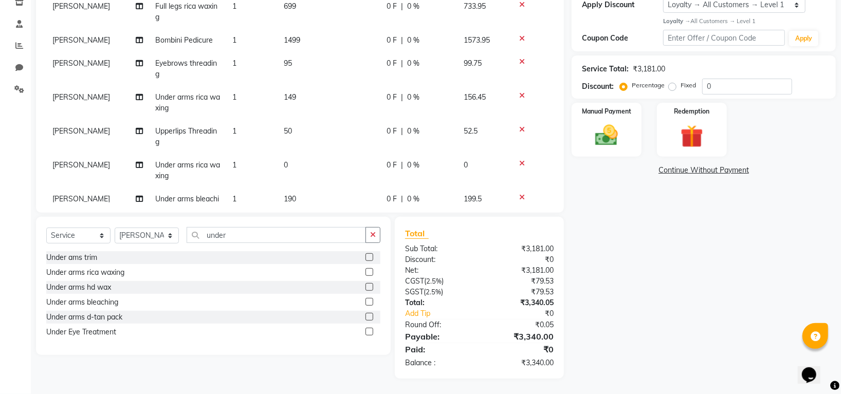
scroll to position [64, 0]
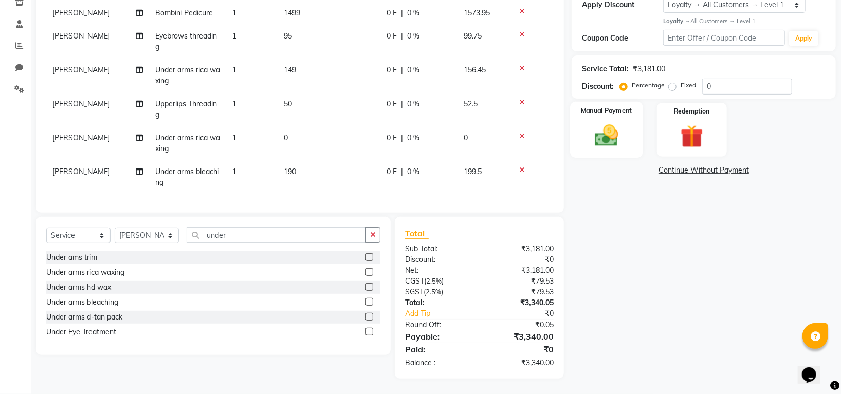
click at [616, 139] on img at bounding box center [607, 135] width 39 height 27
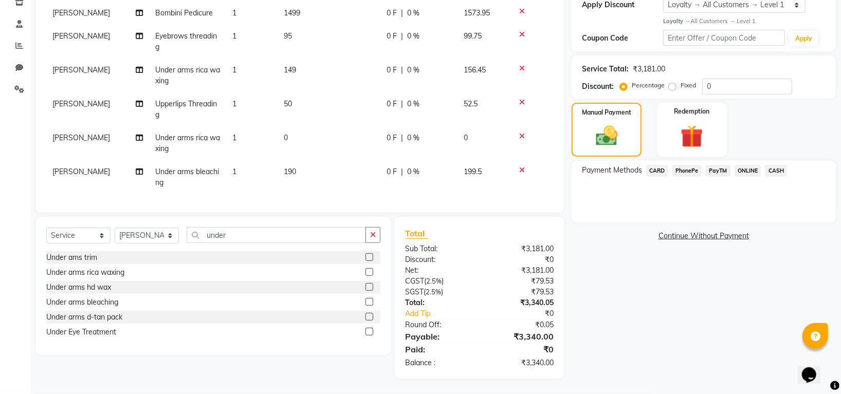
click at [691, 171] on span "PhonePe" at bounding box center [687, 171] width 29 height 12
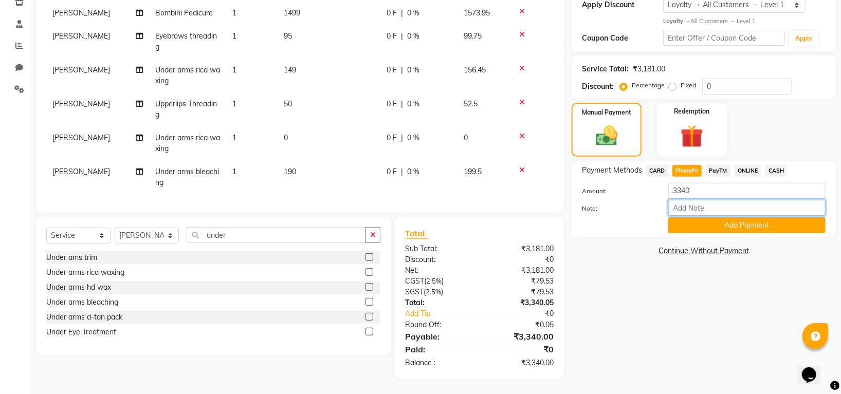
click at [698, 207] on input "Note:" at bounding box center [747, 208] width 157 height 16
type input "190 tips money bill as a service under arm bleach"
click at [723, 224] on button "Add Payment" at bounding box center [747, 226] width 157 height 16
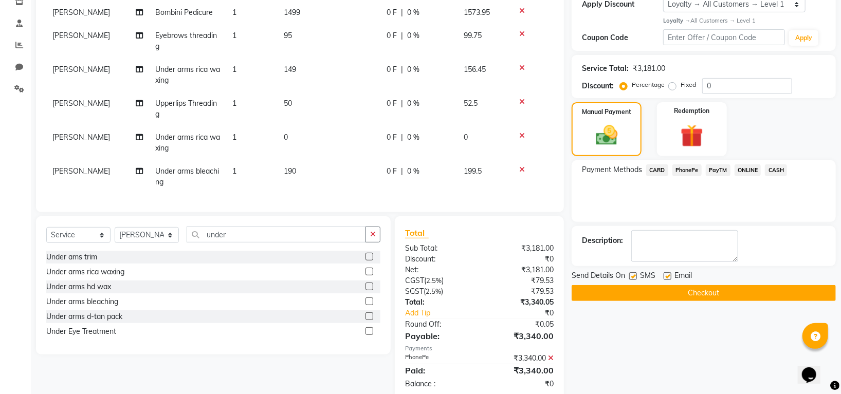
scroll to position [251, 0]
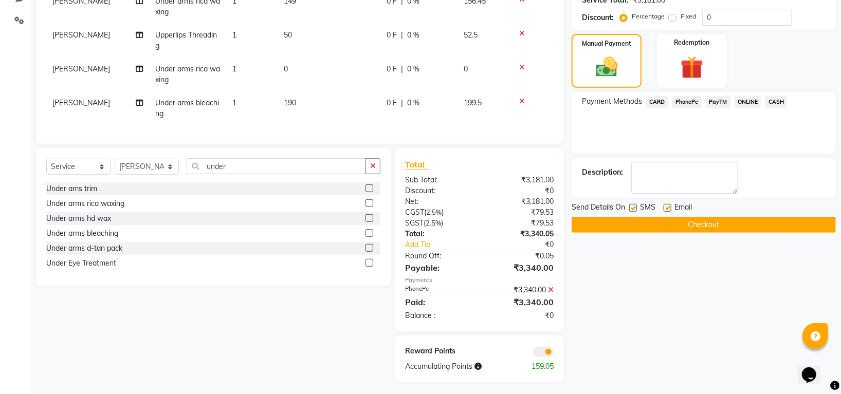
click at [686, 101] on span "PhonePe" at bounding box center [687, 102] width 29 height 12
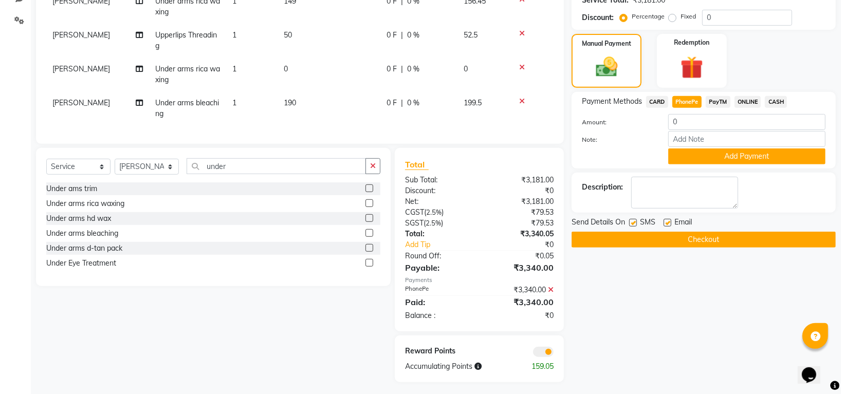
click at [648, 242] on button "Checkout" at bounding box center [704, 240] width 264 height 16
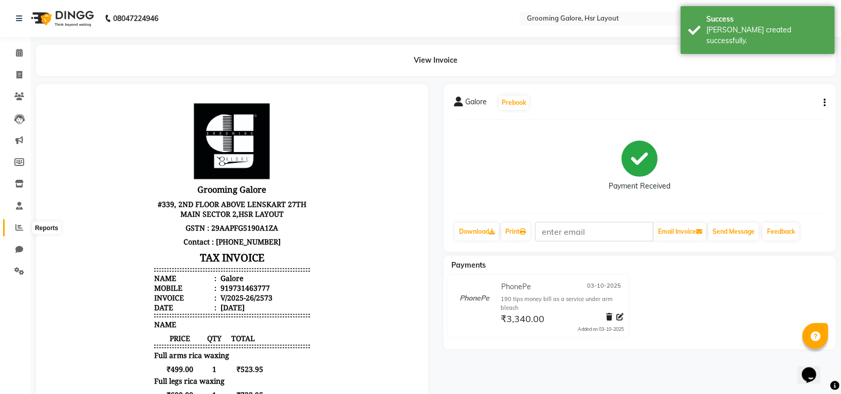
click at [19, 227] on icon at bounding box center [19, 228] width 8 height 8
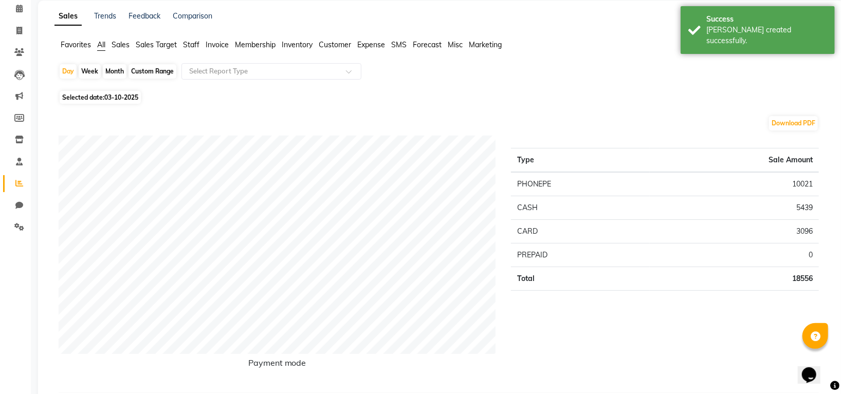
scroll to position [68, 0]
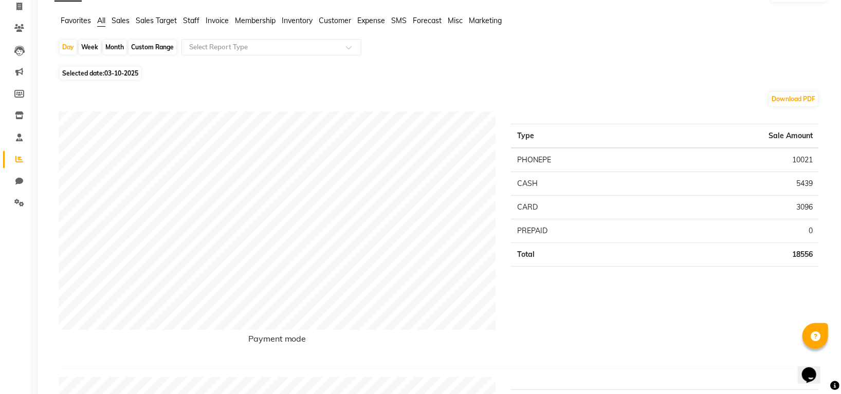
click at [111, 45] on div "Month" at bounding box center [115, 47] width 24 height 14
select select "10"
select select "2025"
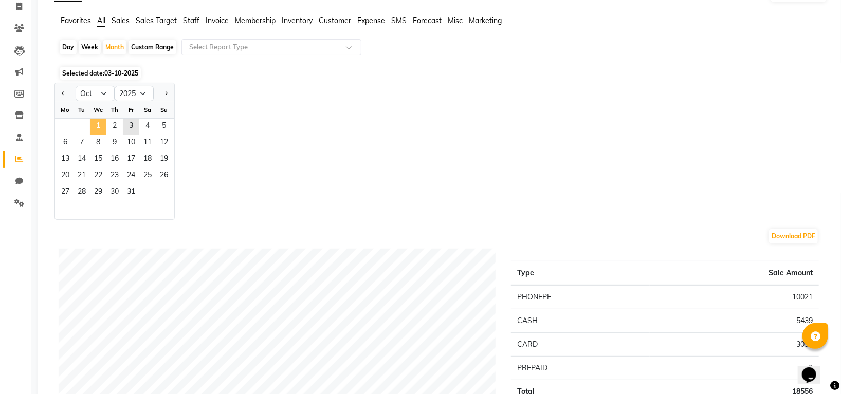
click at [98, 126] on span "1" at bounding box center [98, 127] width 16 height 16
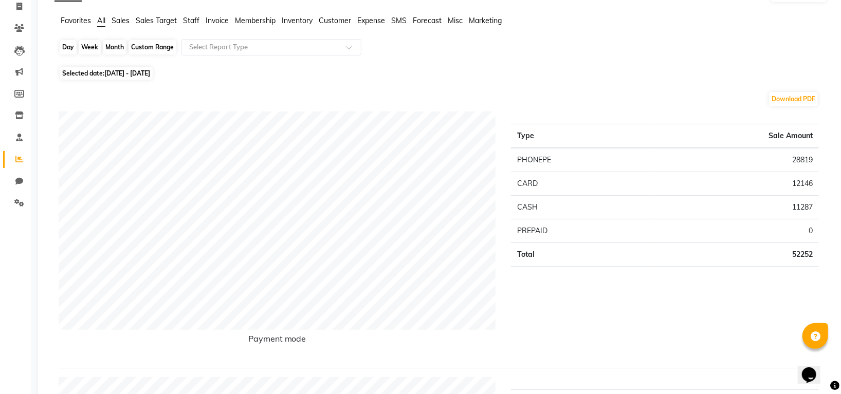
click at [110, 47] on div "Month" at bounding box center [115, 47] width 24 height 14
select select "10"
select select "2025"
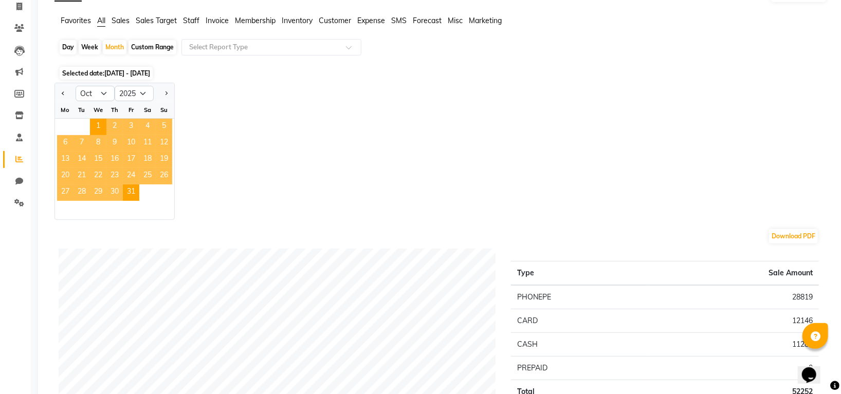
click at [234, 167] on div "Jan Feb Mar Apr May Jun Jul Aug Sep Oct Nov Dec 2015 2016 2017 2018 2019 2020 2…" at bounding box center [441, 151] width 773 height 137
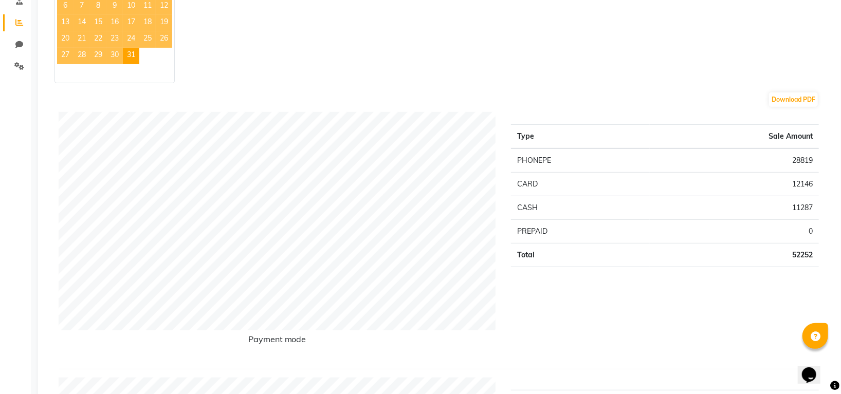
scroll to position [137, 0]
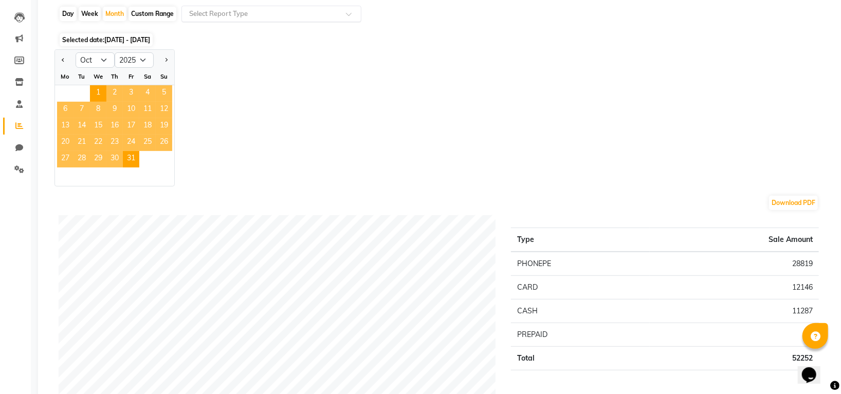
scroll to position [0, 0]
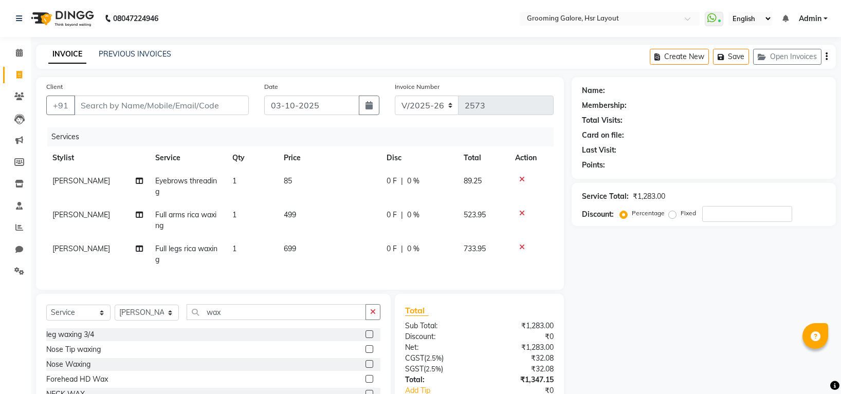
select select "6168"
select select "service"
select select "45585"
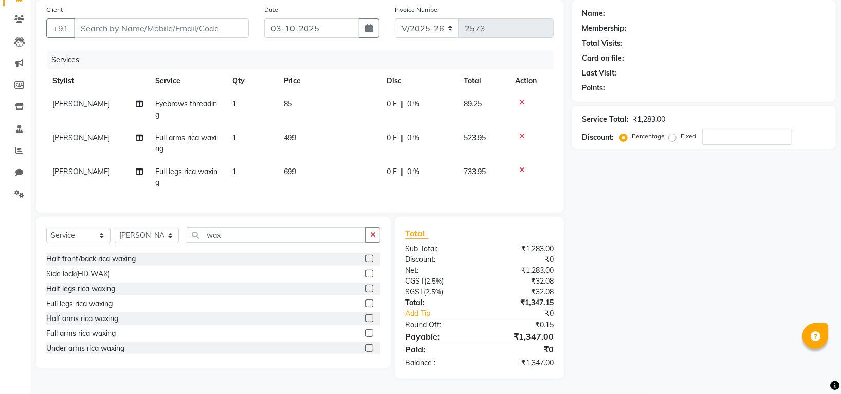
scroll to position [87, 0]
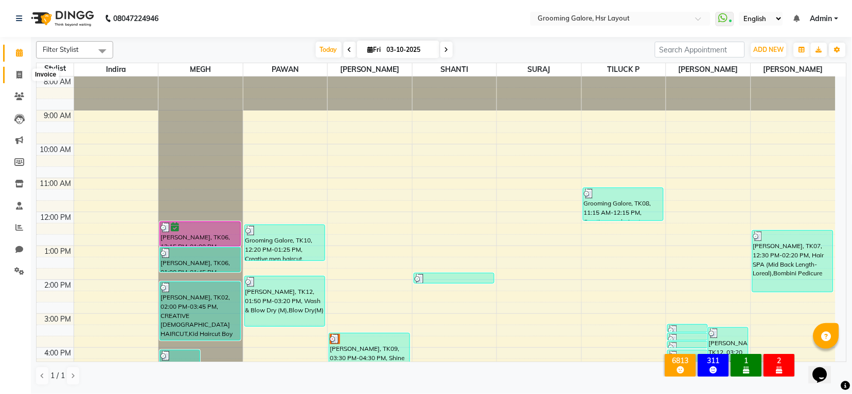
click at [17, 73] on icon at bounding box center [19, 75] width 6 height 8
select select "service"
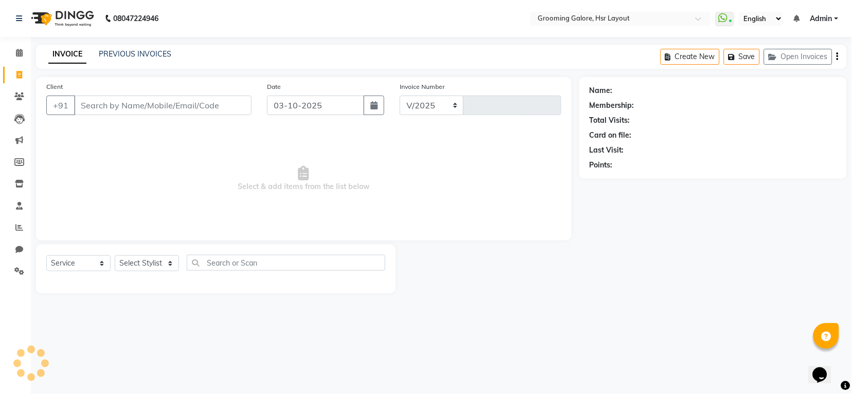
select select "6168"
type input "2574"
select select "P"
select select "45583"
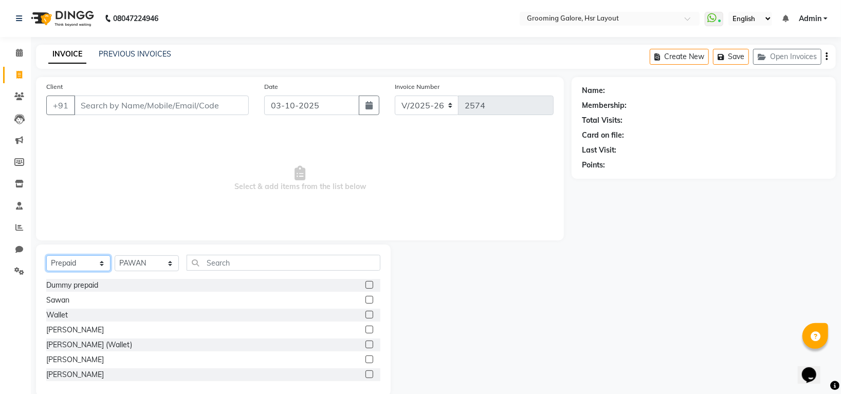
click at [101, 266] on select "Select Service Product Membership Package Voucher Prepaid Gift Card" at bounding box center [78, 264] width 64 height 16
select select "service"
click at [46, 256] on select "Select Service Product Membership Package Voucher Prepaid Gift Card" at bounding box center [78, 264] width 64 height 16
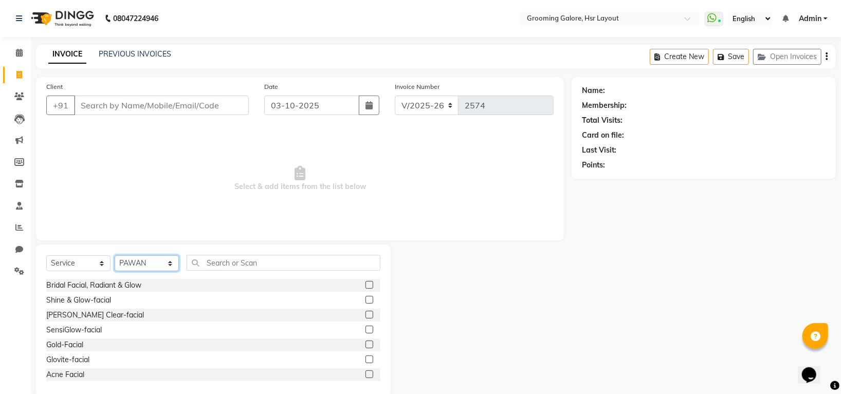
click at [168, 265] on select "Select Stylist Indira MEGH PAWAN [PERSON_NAME] SHANTI [PERSON_NAME] SURAJ TILUC…" at bounding box center [147, 264] width 64 height 16
select select "45579"
click at [115, 256] on select "Select Stylist Indira MEGH PAWAN [PERSON_NAME] SHANTI [PERSON_NAME] SURAJ TILUC…" at bounding box center [147, 264] width 64 height 16
click at [272, 265] on input "text" at bounding box center [284, 263] width 194 height 16
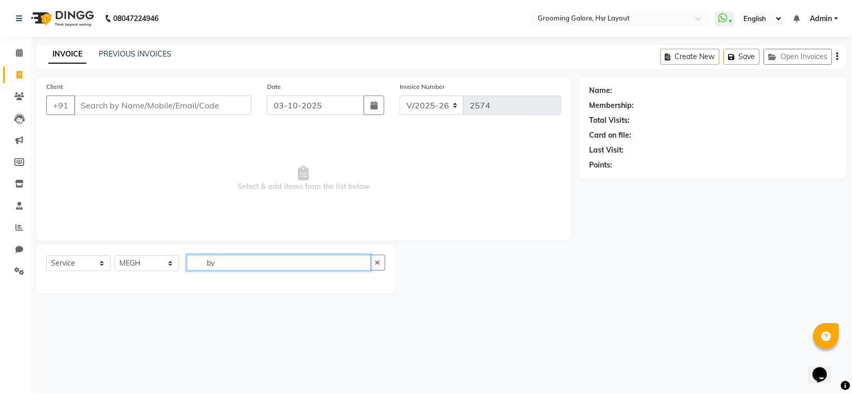
type input "b"
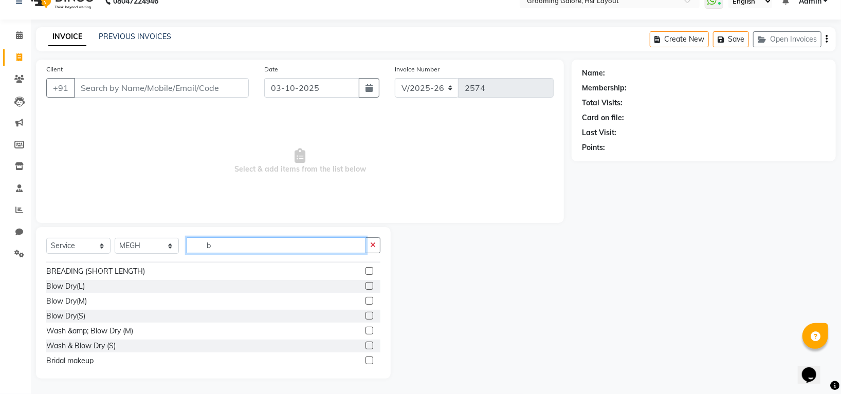
scroll to position [368, 0]
click at [224, 242] on input "b" at bounding box center [276, 246] width 179 height 16
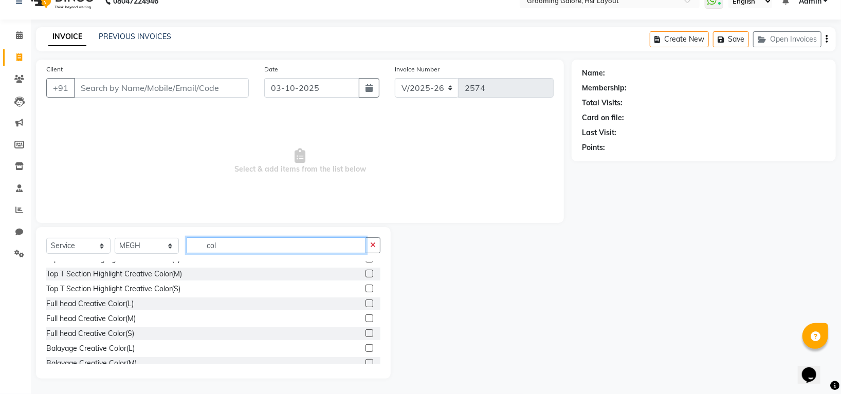
scroll to position [137, 0]
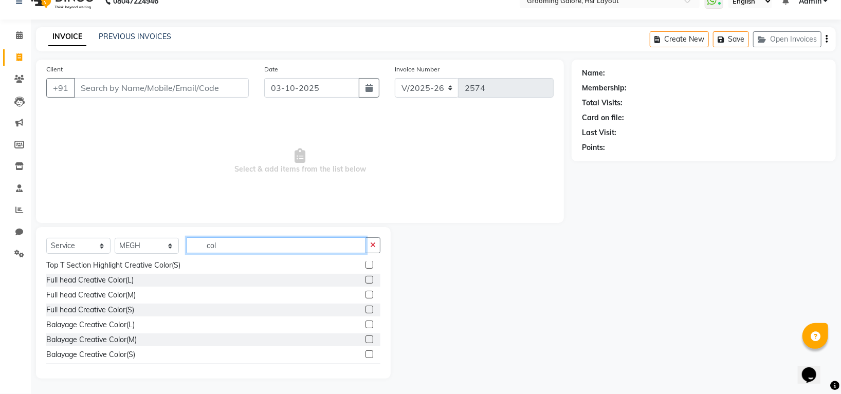
type input "col"
click at [143, 323] on div "Balayage Creative Color(L)" at bounding box center [213, 325] width 334 height 13
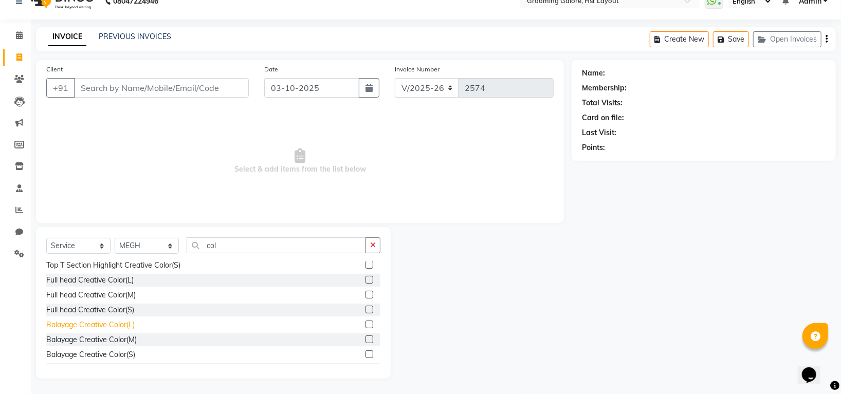
click at [103, 327] on div "Balayage Creative Color(L)" at bounding box center [90, 325] width 88 height 11
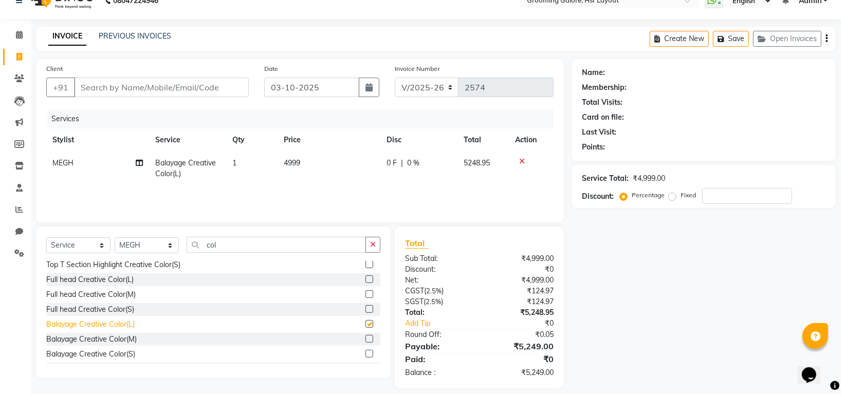
checkbox input "false"
click at [287, 163] on span "4999" at bounding box center [292, 162] width 16 height 9
select select "45579"
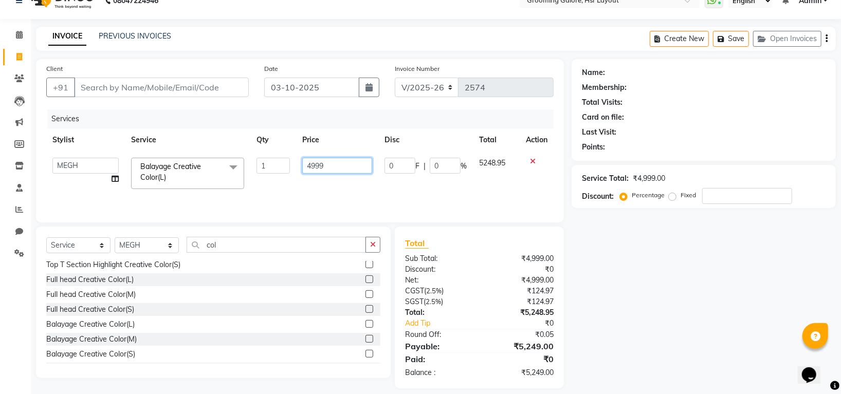
click at [312, 164] on input "4999" at bounding box center [337, 166] width 70 height 16
type input "5999"
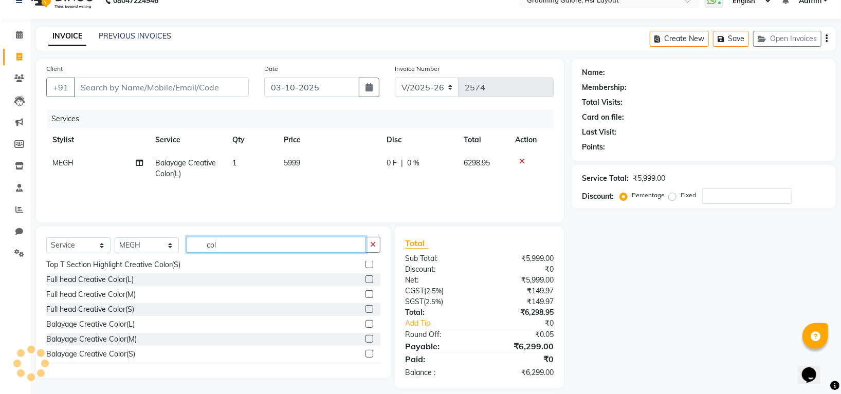
click at [236, 245] on input "col" at bounding box center [276, 245] width 179 height 16
type input "c"
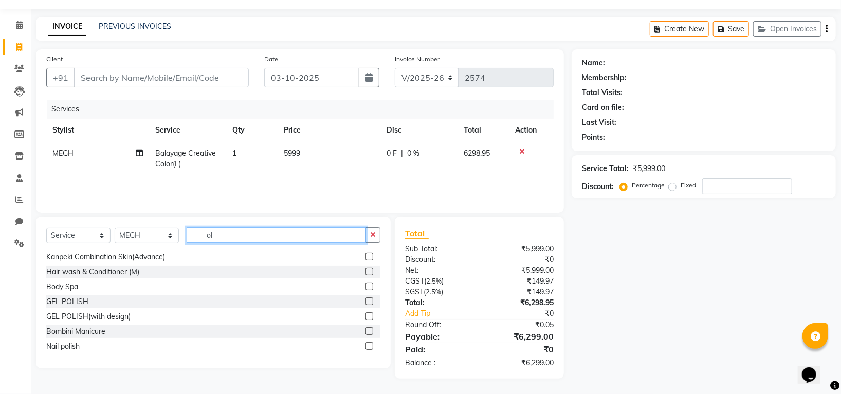
scroll to position [16, 0]
type input "ol"
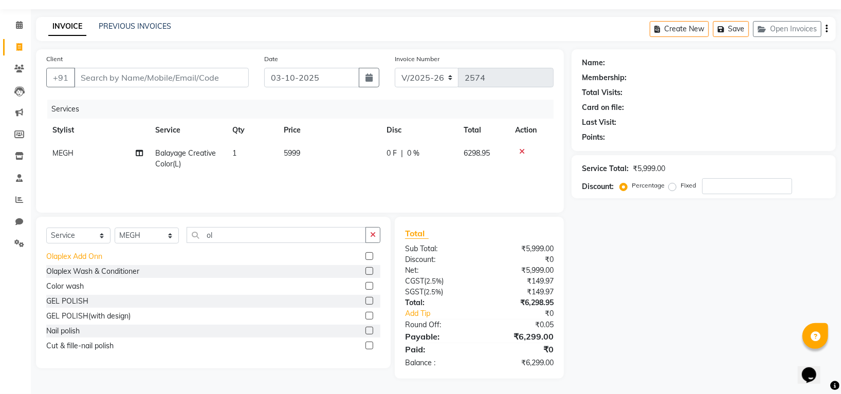
click at [101, 261] on div "Olaplex Add Onn" at bounding box center [74, 256] width 56 height 11
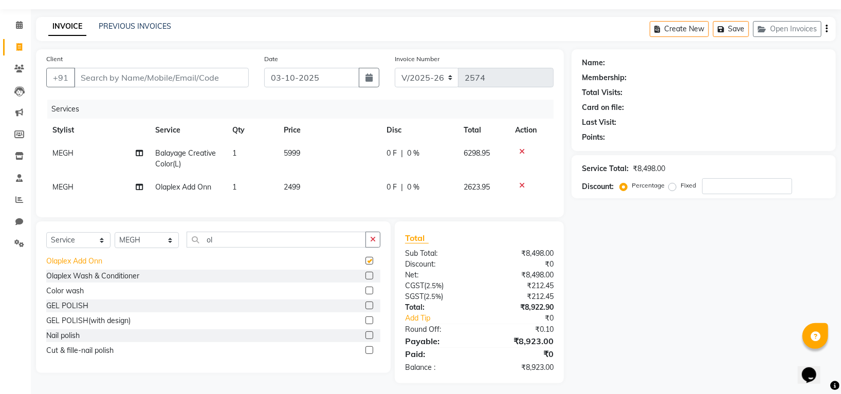
checkbox input "false"
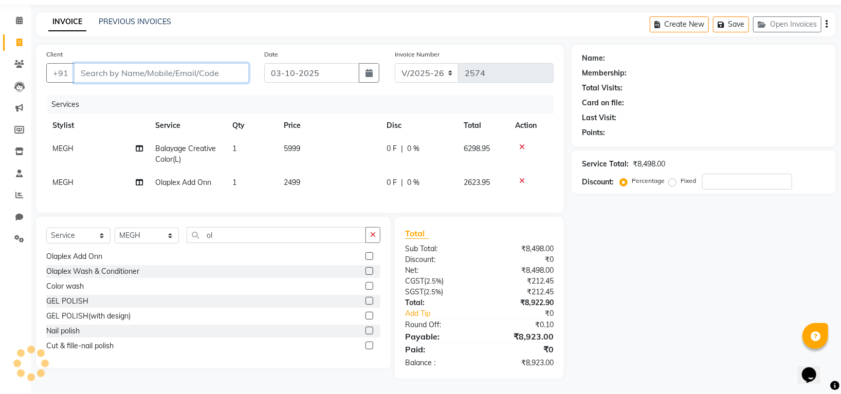
click at [225, 63] on input "Client" at bounding box center [161, 73] width 175 height 20
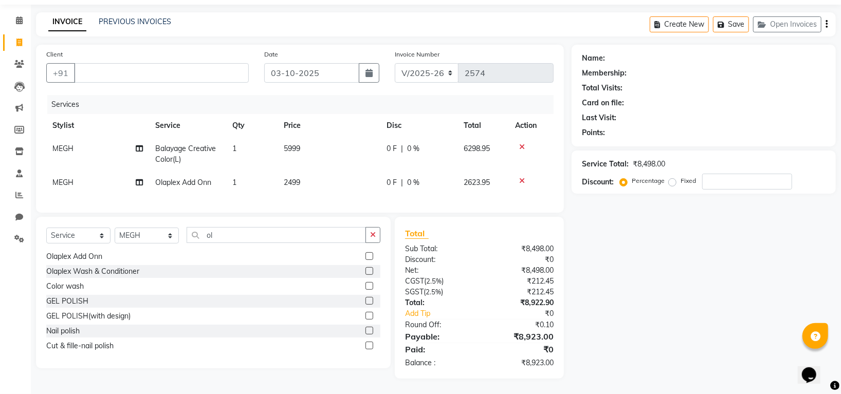
click at [225, 76] on div "Client +91" at bounding box center [148, 70] width 218 height 42
type input "0"
click at [218, 95] on div "Services" at bounding box center [304, 104] width 514 height 19
